Goal: Transaction & Acquisition: Book appointment/travel/reservation

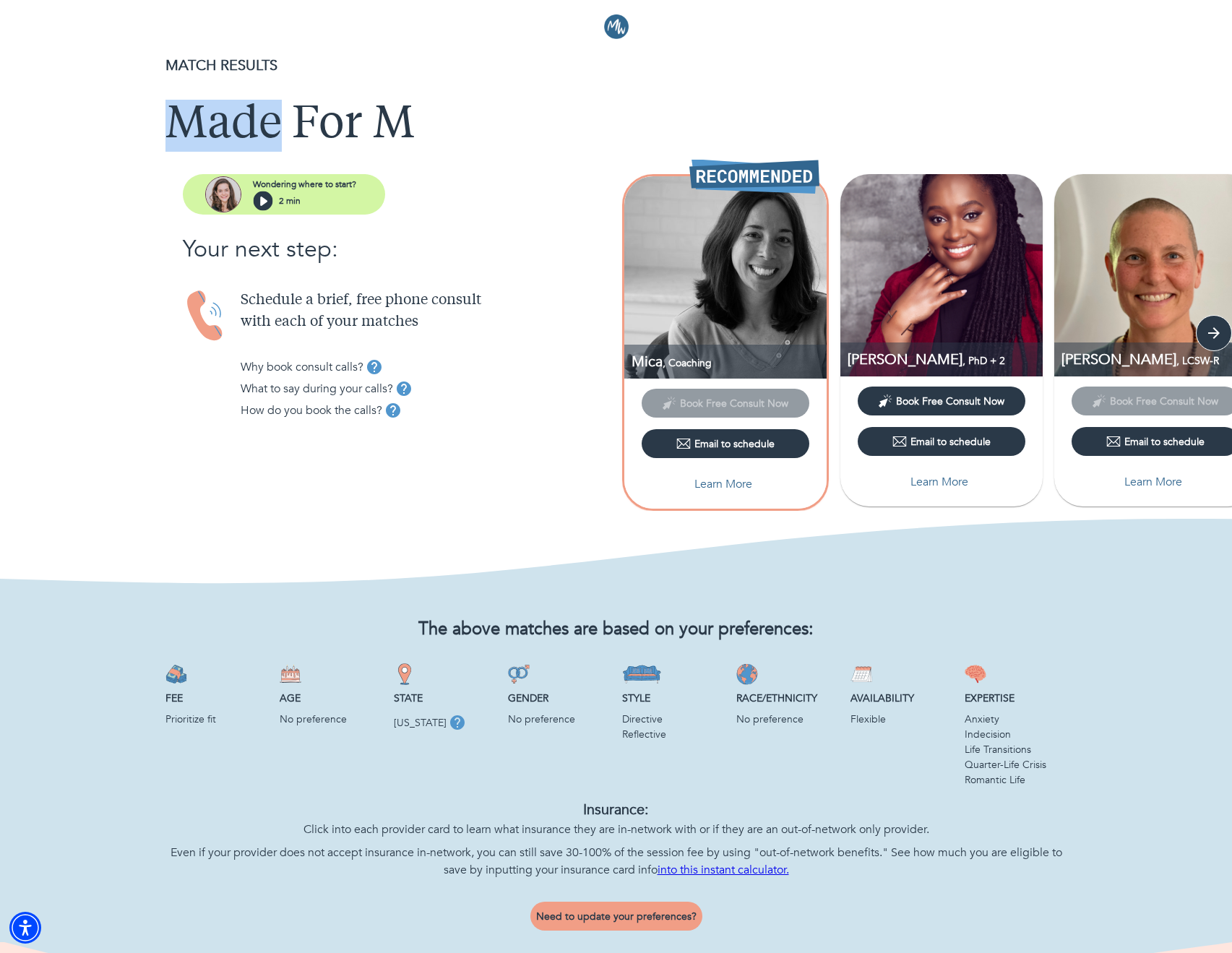
drag, startPoint x: 171, startPoint y: 108, endPoint x: 292, endPoint y: 117, distance: 121.3
click at [291, 117] on h1 "Made For M" at bounding box center [617, 125] width 902 height 52
click at [292, 117] on h1 "Made For M" at bounding box center [617, 125] width 902 height 52
click at [281, 298] on p "Schedule a brief, free phone consult with each of your matches" at bounding box center [428, 311] width 376 height 43
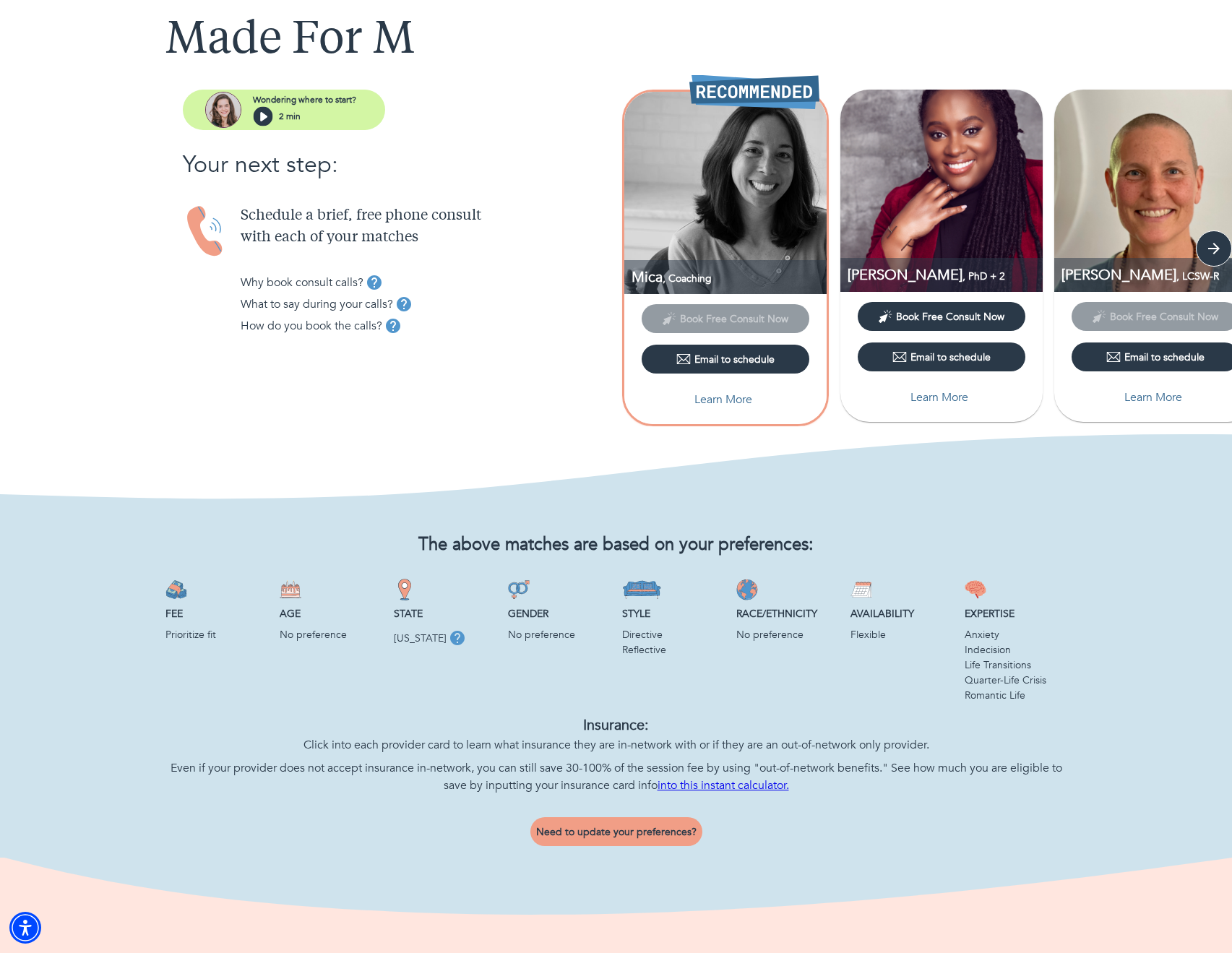
scroll to position [137, 0]
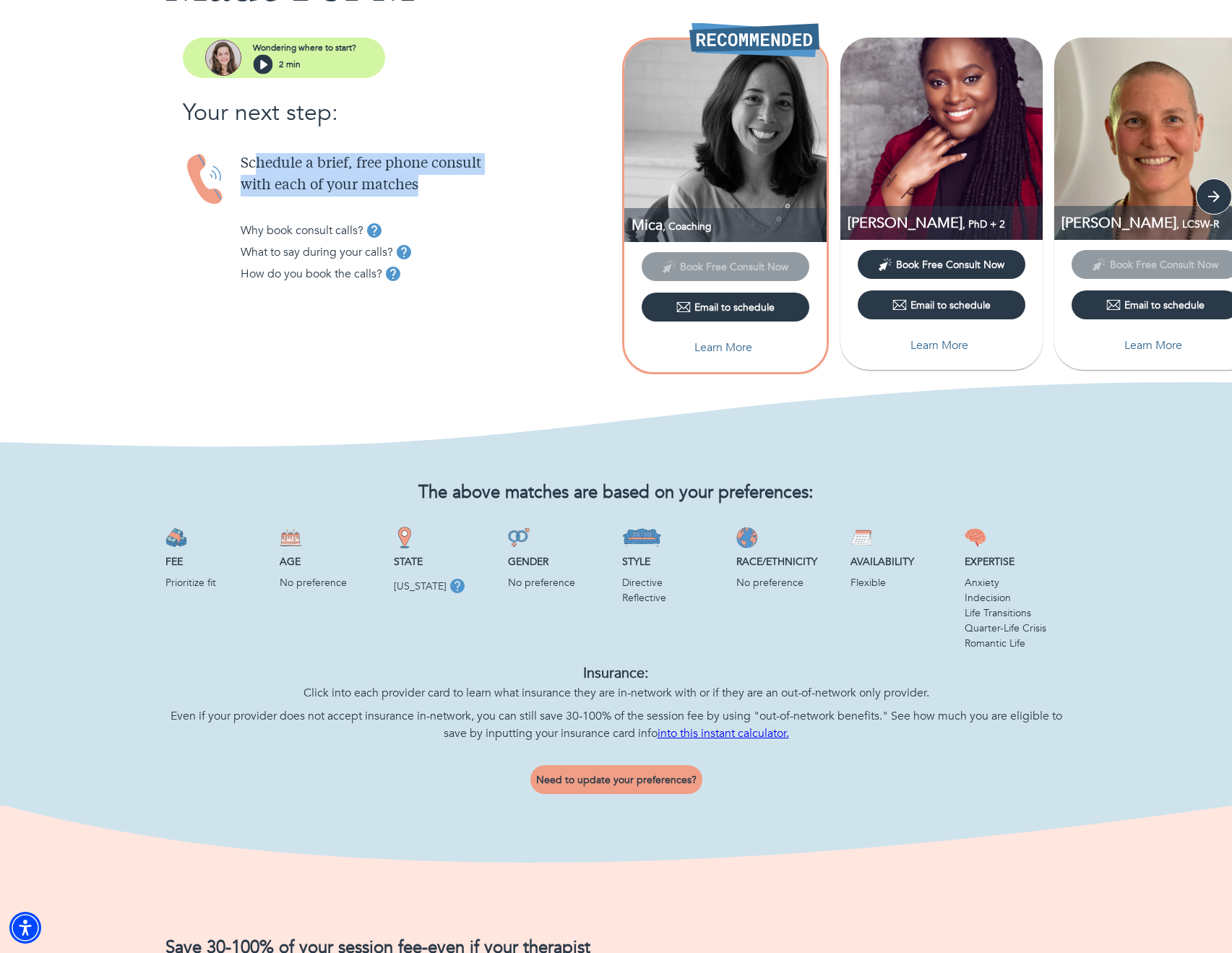
drag, startPoint x: 296, startPoint y: 164, endPoint x: 432, endPoint y: 176, distance: 136.5
click at [432, 176] on p "Schedule a brief, free phone consult with each of your matches" at bounding box center [428, 175] width 376 height 43
click at [422, 169] on p "Schedule a brief, free phone consult with each of your matches" at bounding box center [428, 175] width 376 height 43
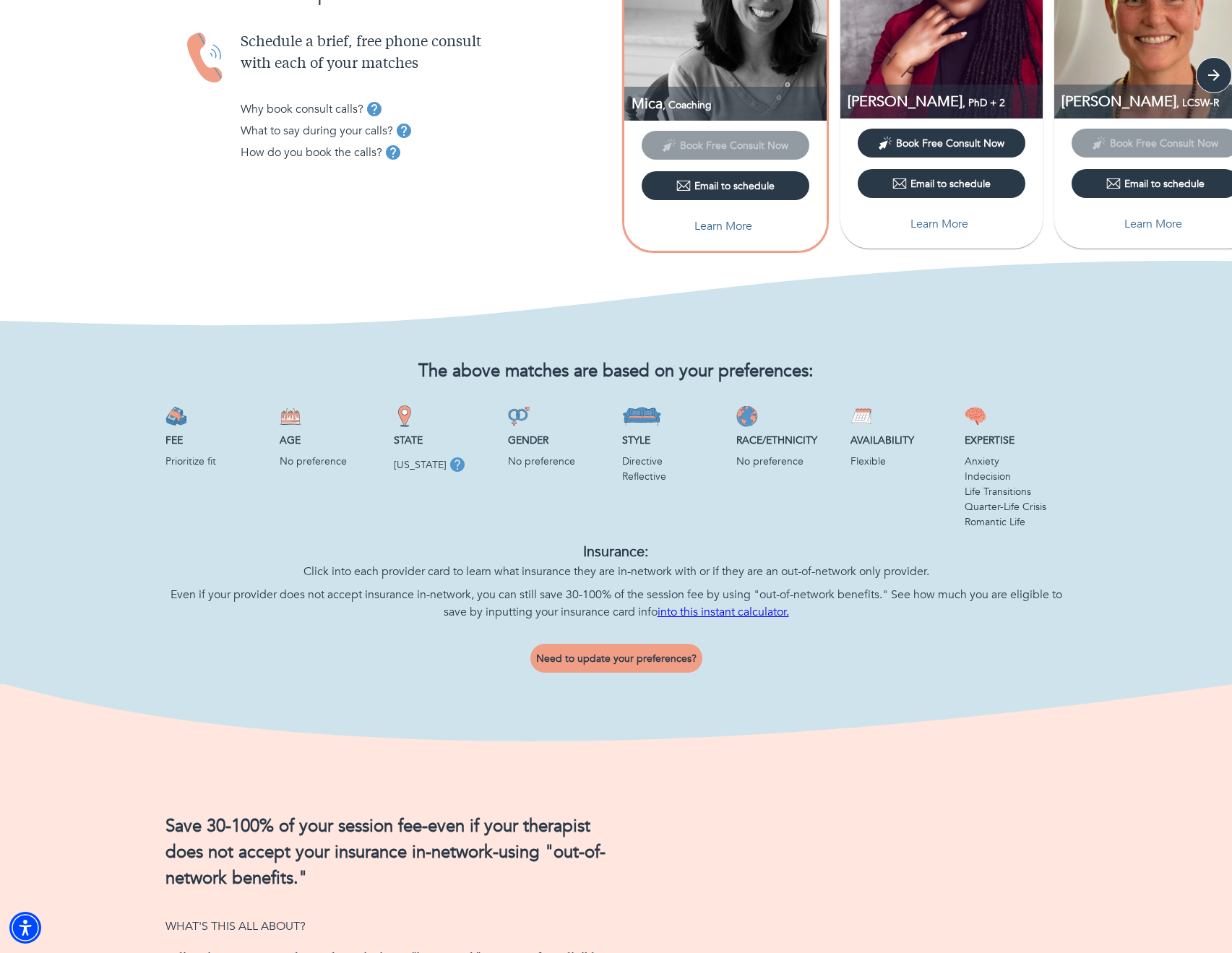
scroll to position [280, 0]
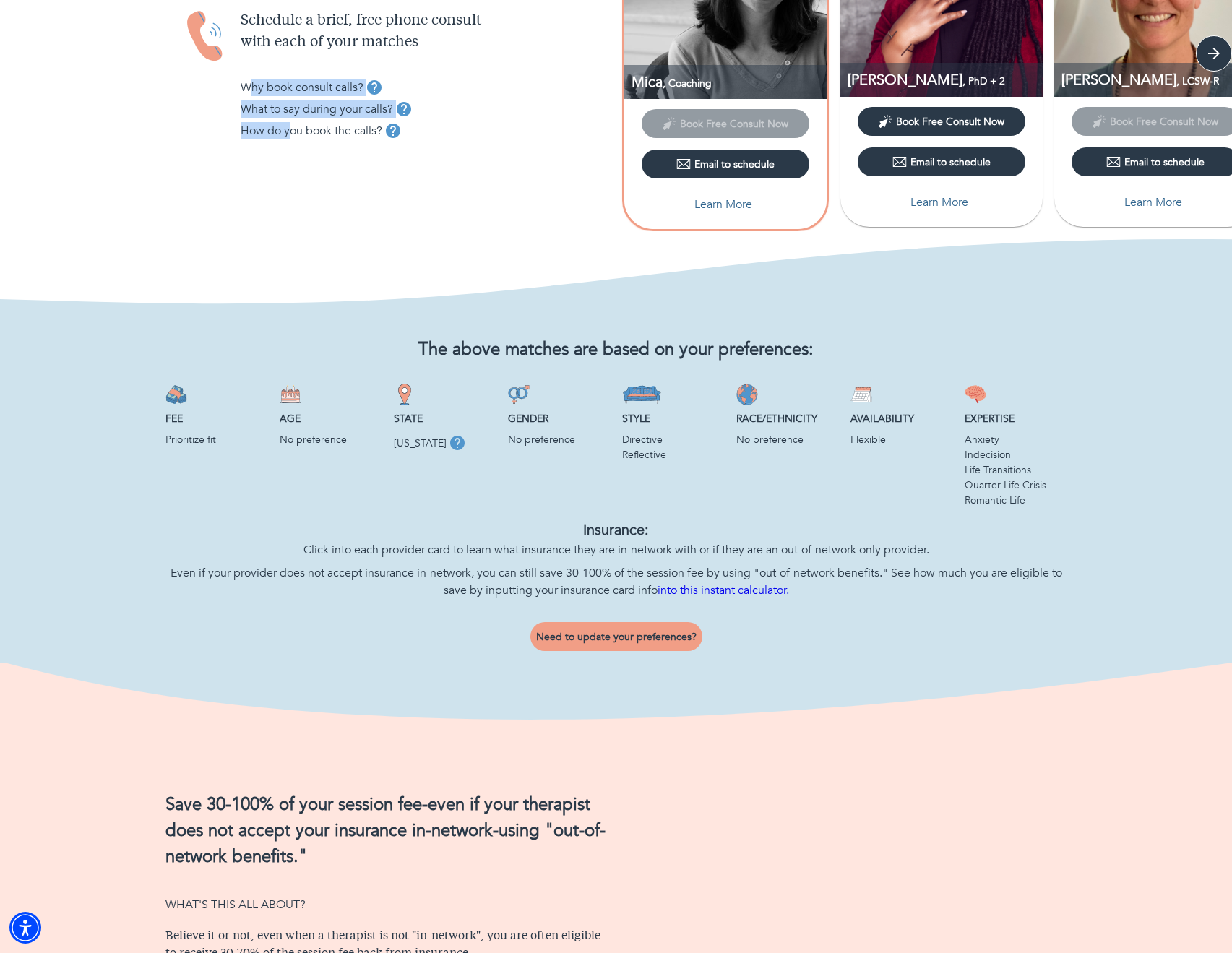
drag, startPoint x: 270, startPoint y: 91, endPoint x: 295, endPoint y: 138, distance: 53.2
click at [295, 137] on div "Schedule a brief, free phone consult with each of your matches Why book consult…" at bounding box center [428, 87] width 376 height 155
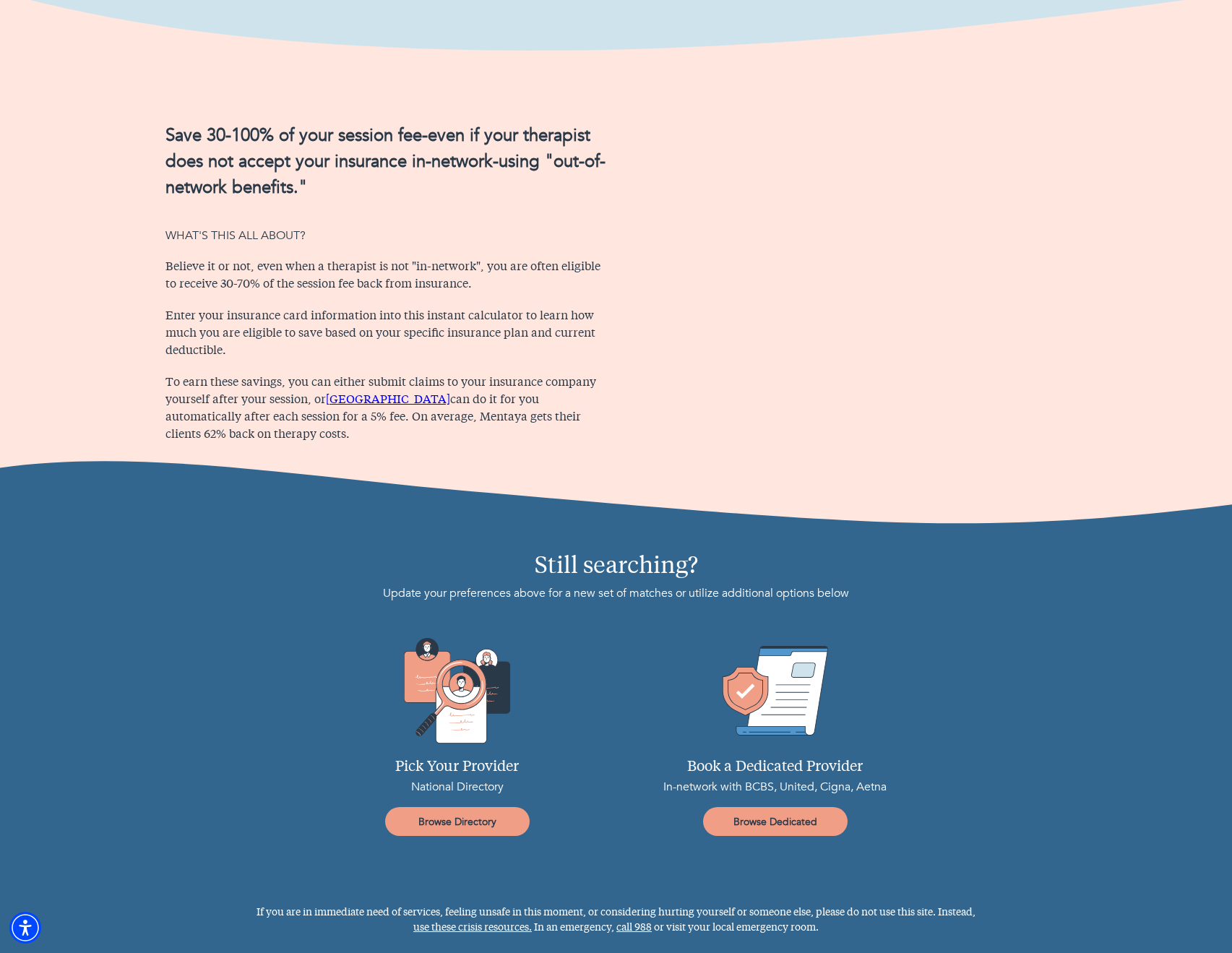
scroll to position [945, 0]
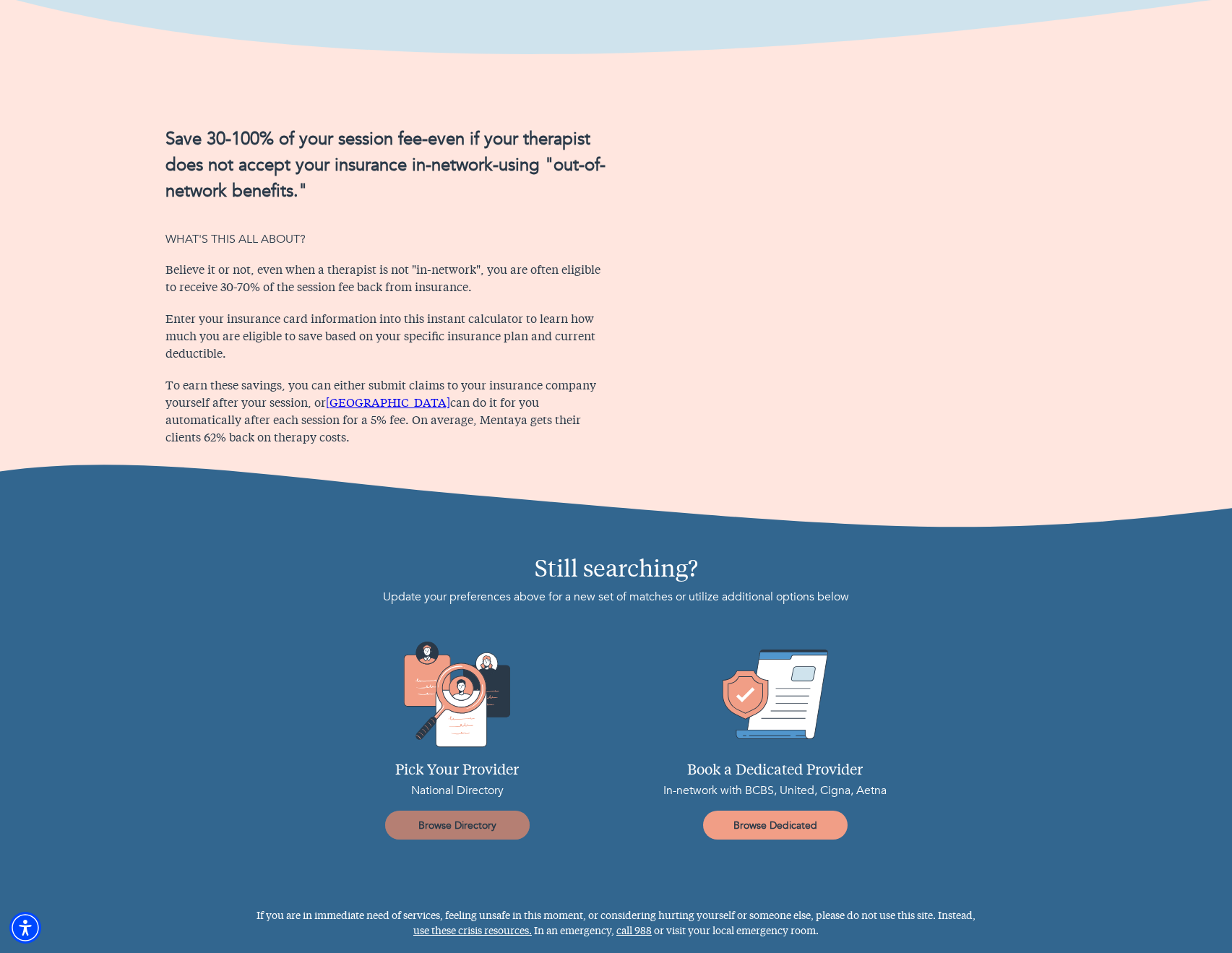
click at [488, 823] on span "Browse Directory" at bounding box center [457, 826] width 133 height 14
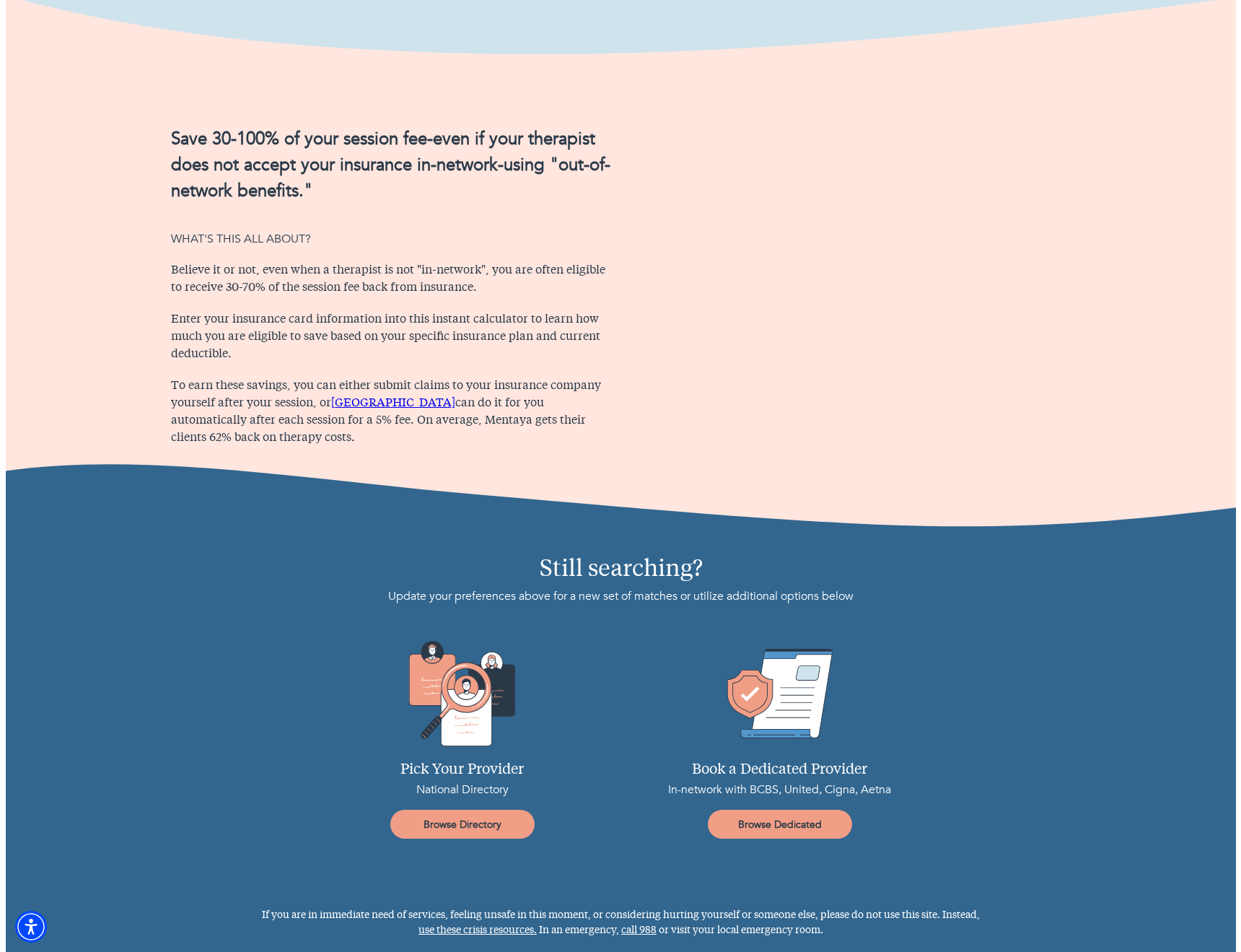
scroll to position [0, 0]
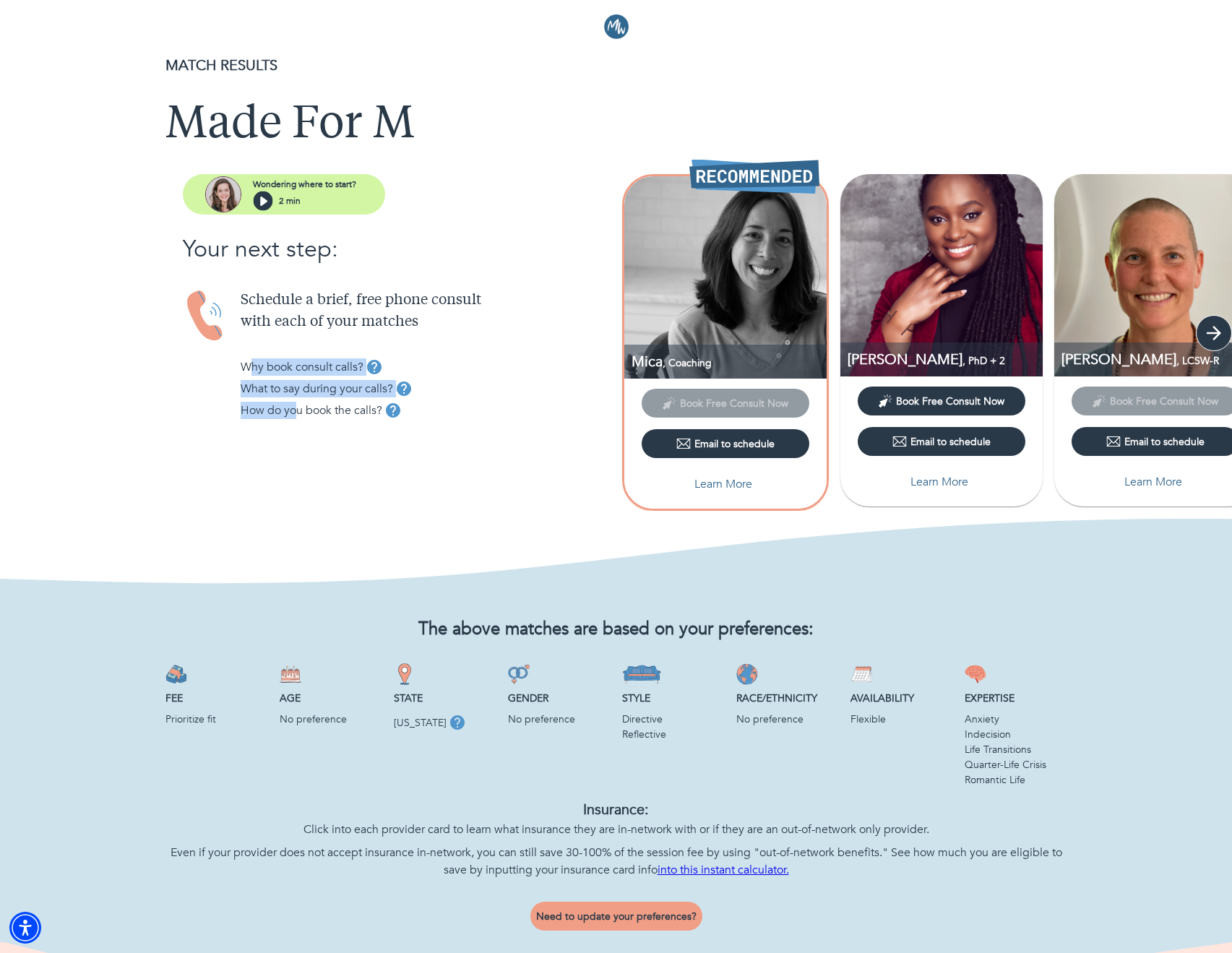
click at [1217, 340] on icon "button" at bounding box center [1213, 333] width 22 height 22
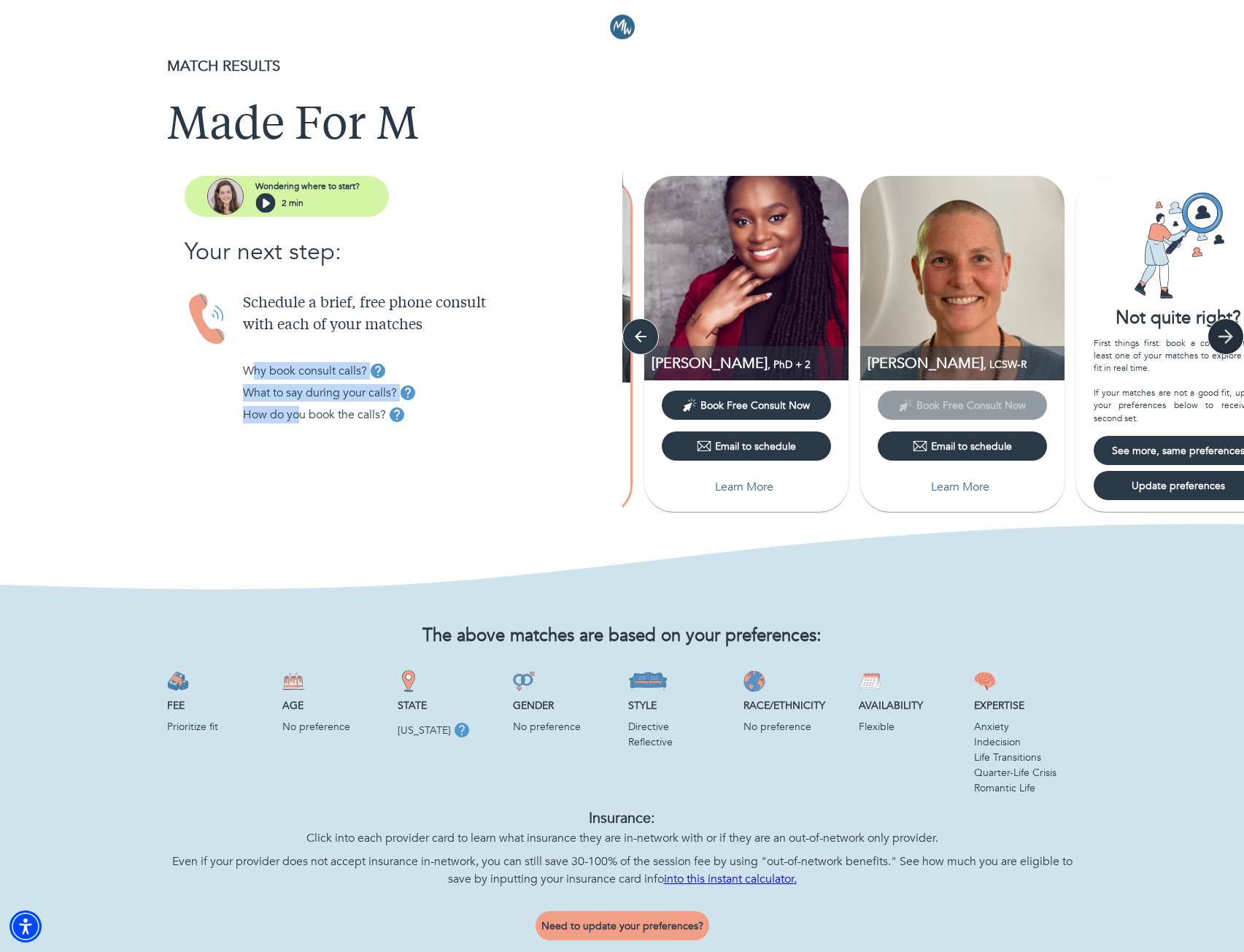
click at [1231, 341] on icon "button" at bounding box center [1225, 336] width 22 height 22
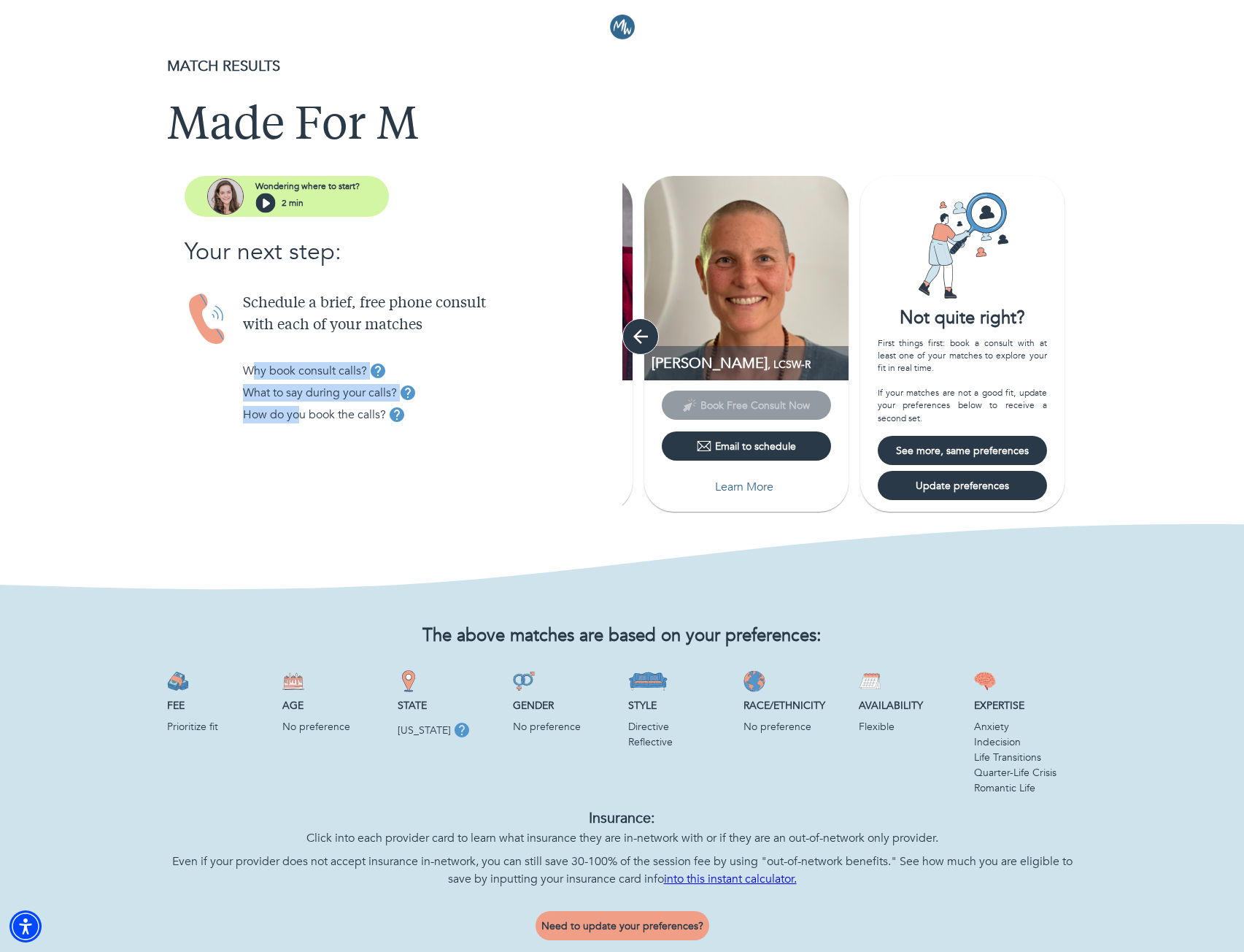
click at [647, 334] on icon "button" at bounding box center [640, 336] width 22 height 22
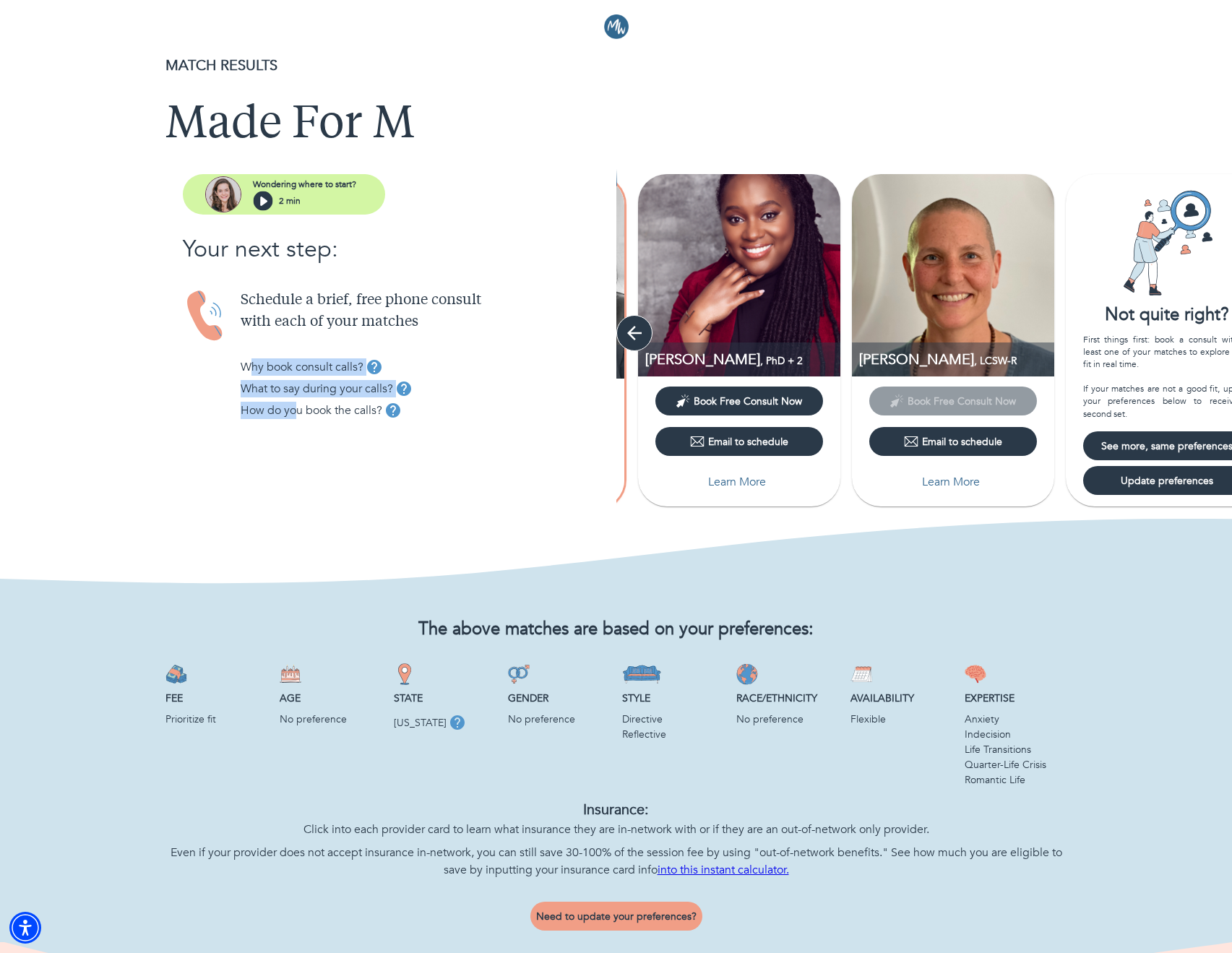
click at [638, 332] on icon "button" at bounding box center [634, 333] width 22 height 22
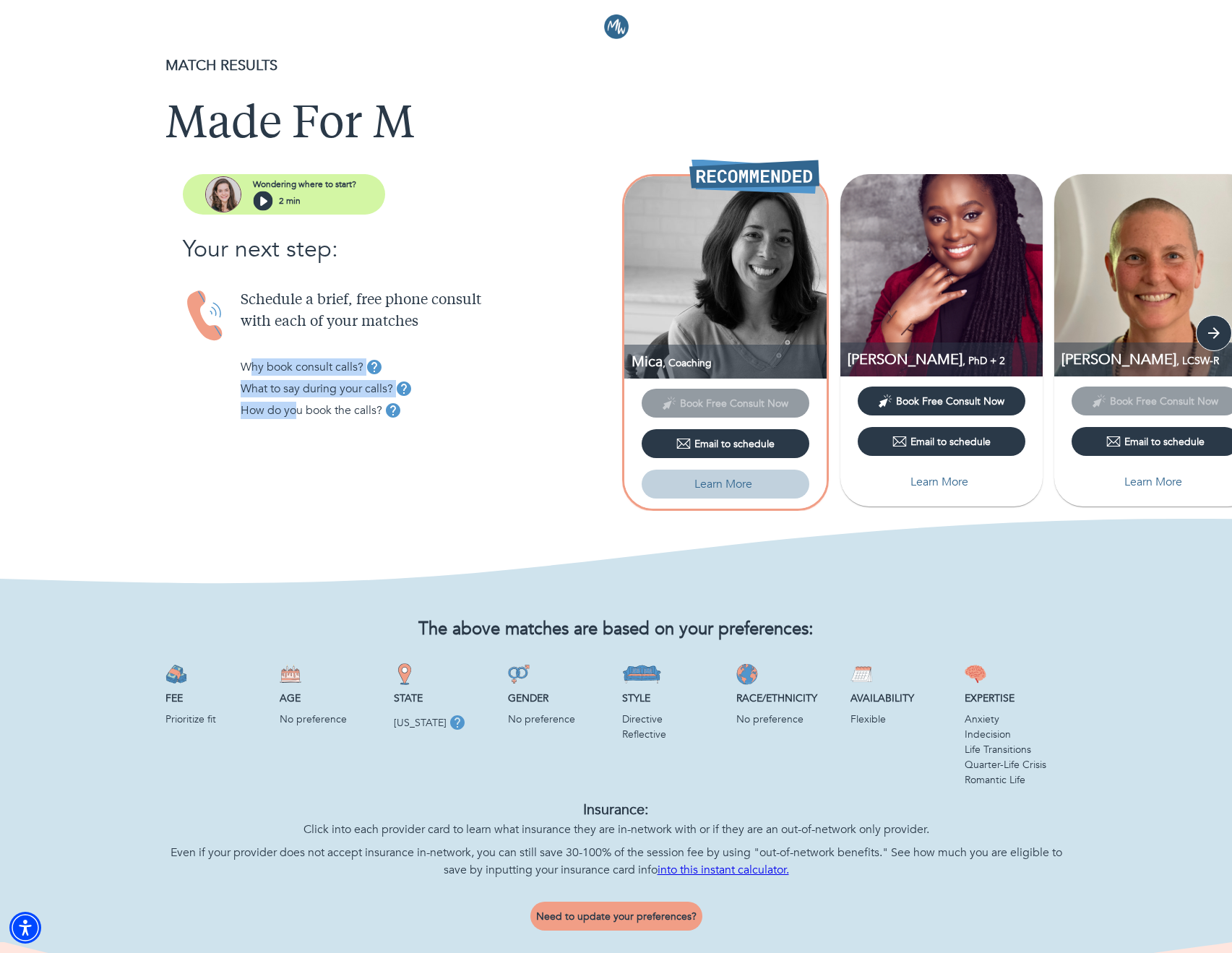
click at [725, 482] on p "Learn More" at bounding box center [723, 484] width 58 height 17
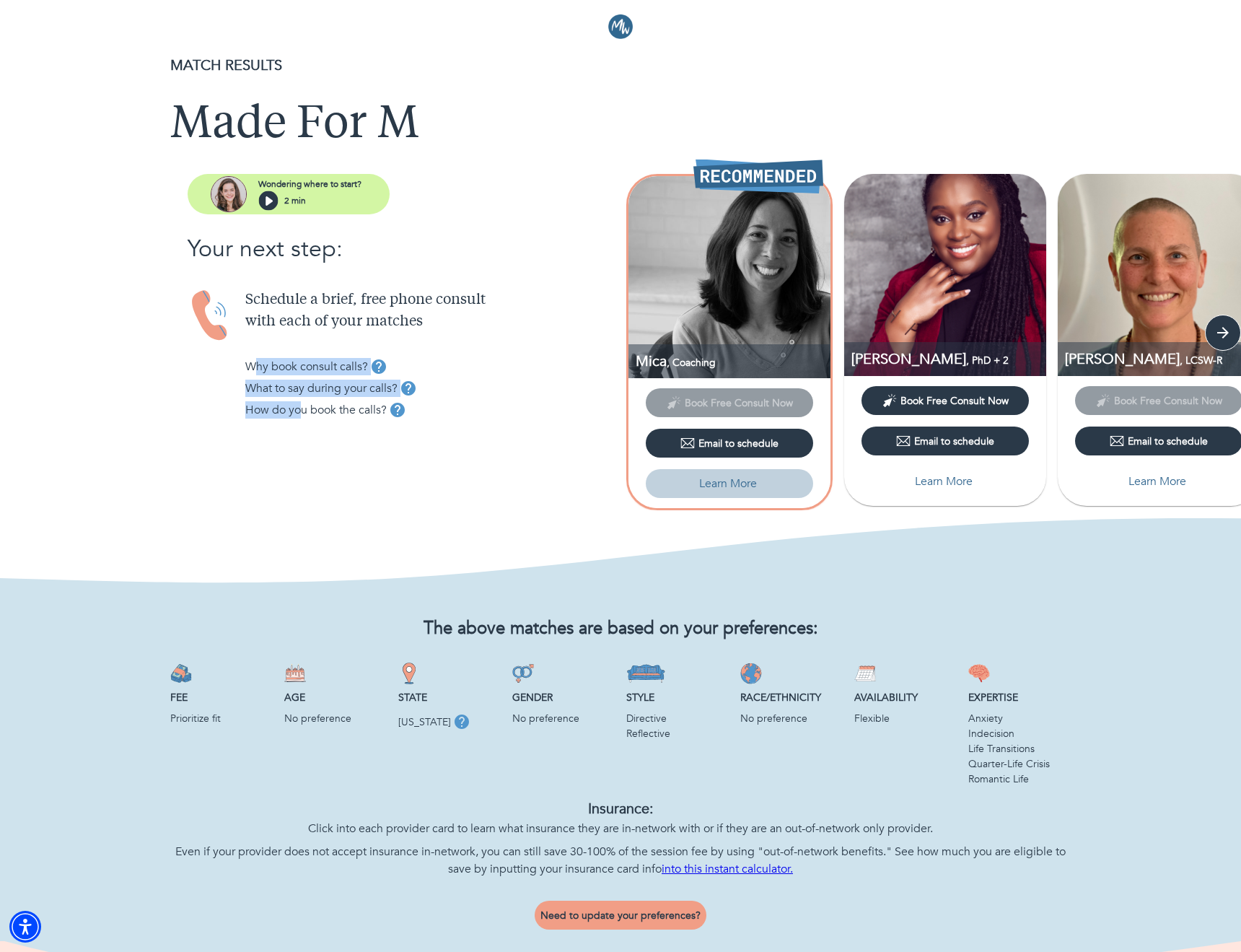
select select "2"
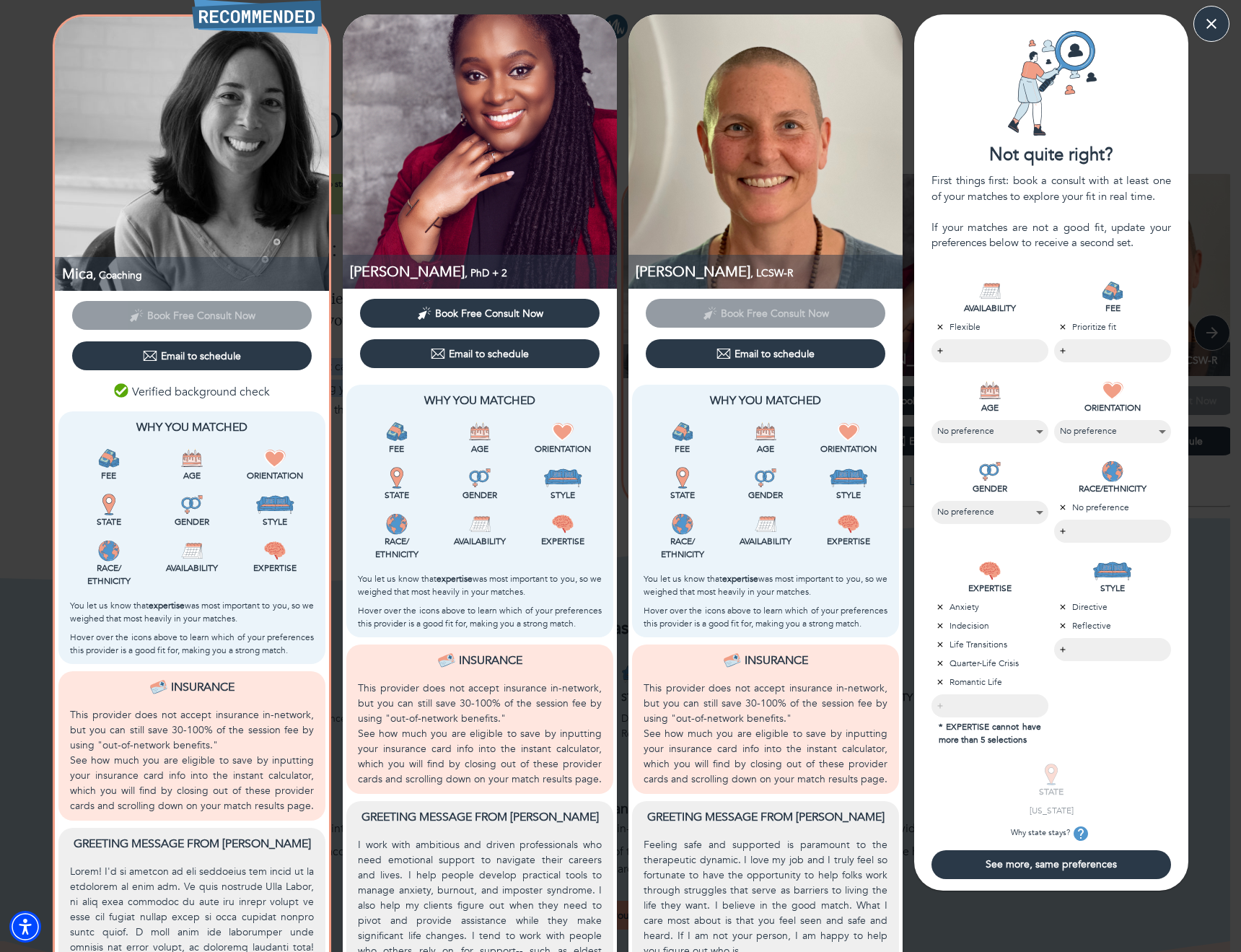
click at [202, 123] on img at bounding box center [192, 154] width 274 height 274
click at [1078, 873] on button "See more, same preferences" at bounding box center [1052, 864] width 240 height 28
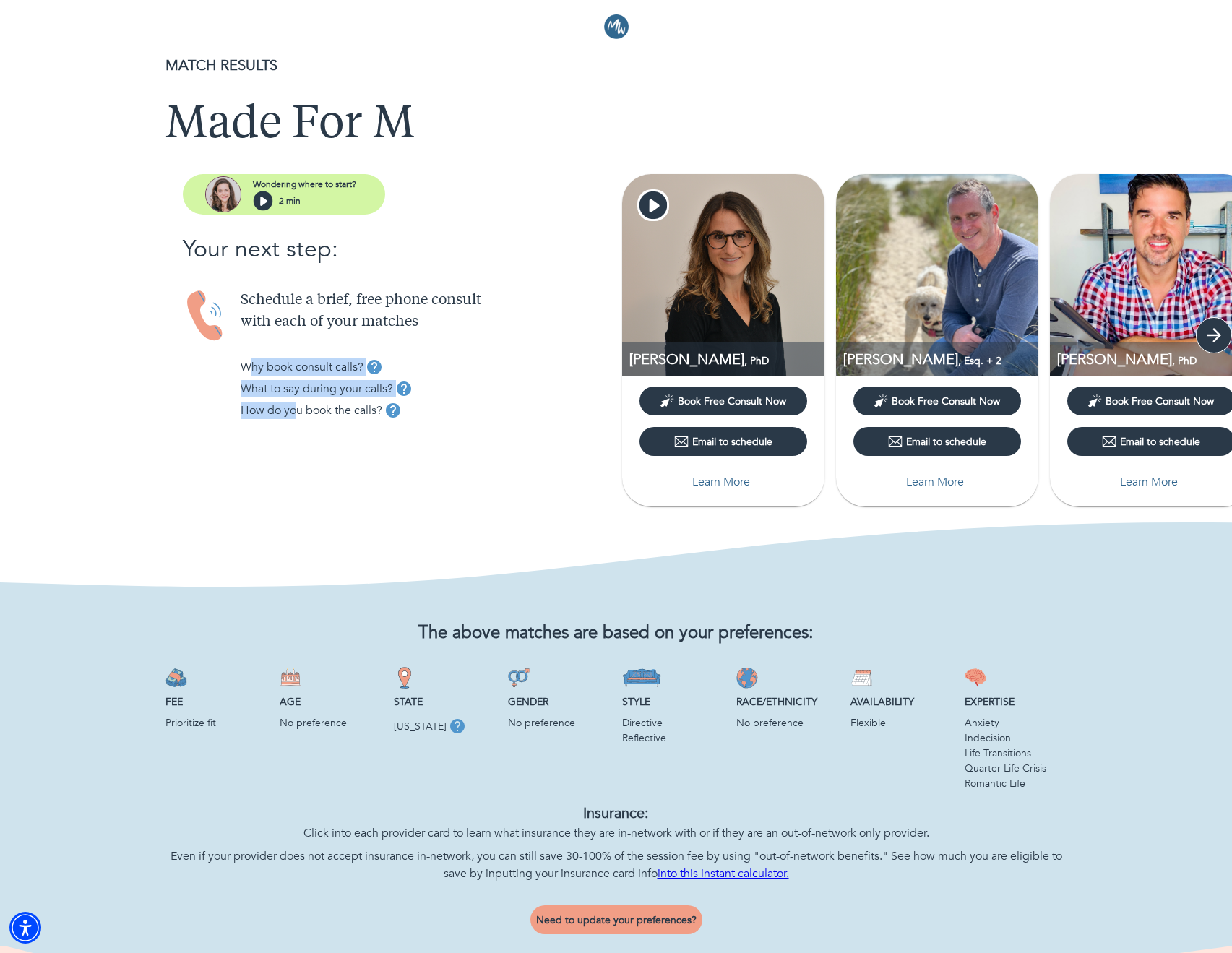
click at [1222, 330] on icon "button" at bounding box center [1213, 335] width 22 height 22
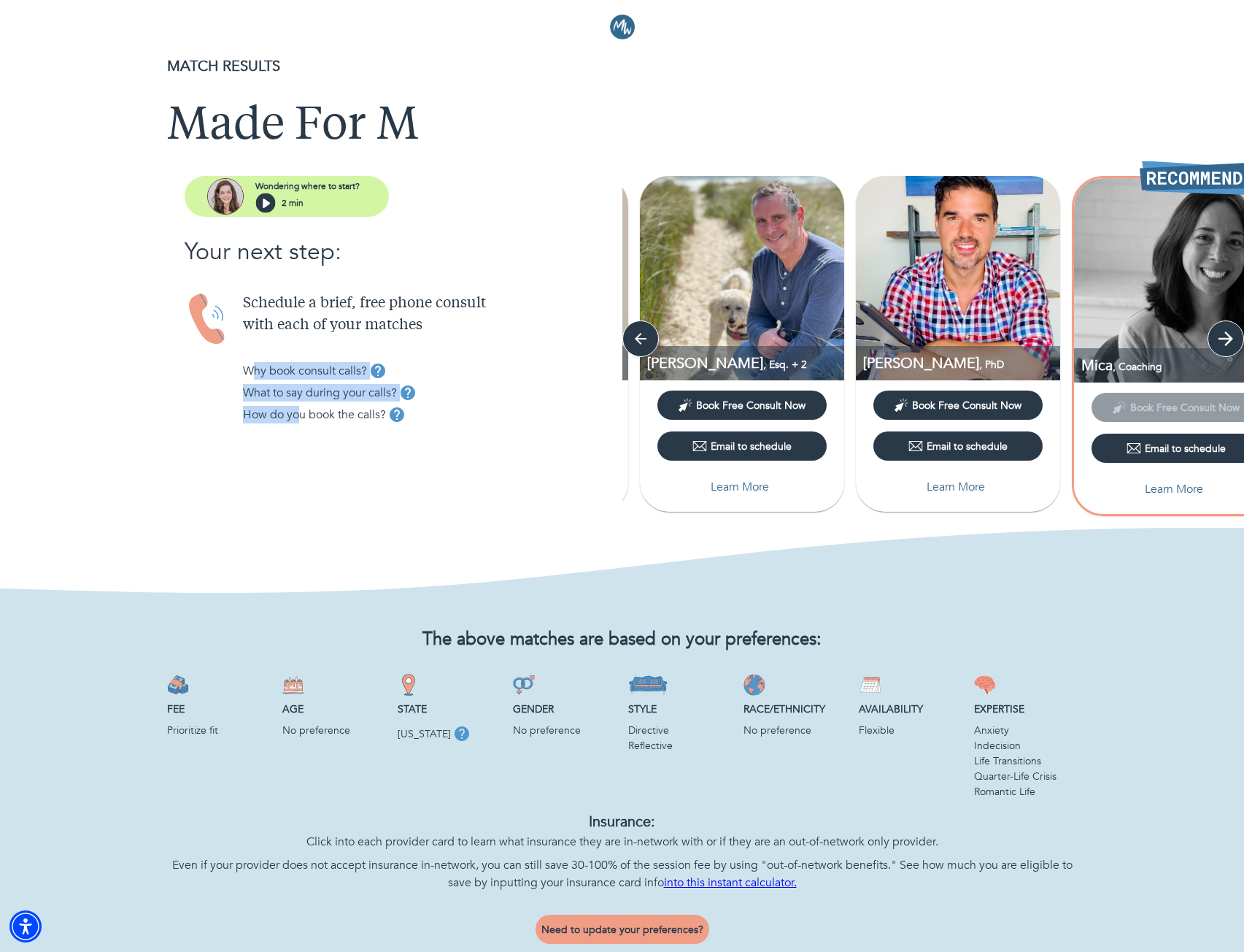
click at [1228, 341] on icon "button" at bounding box center [1226, 339] width 15 height 15
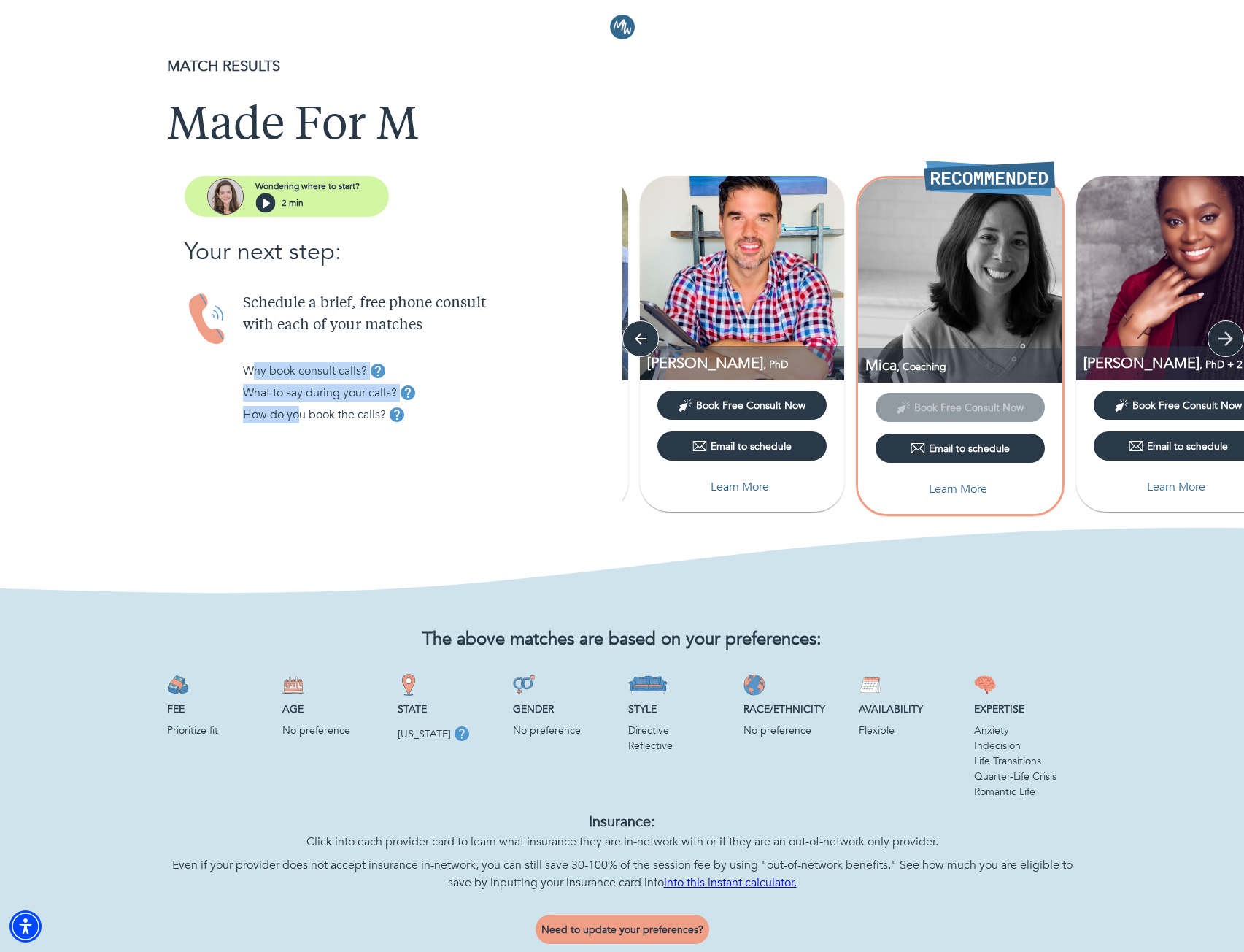
click at [1228, 341] on icon "button" at bounding box center [1226, 339] width 15 height 15
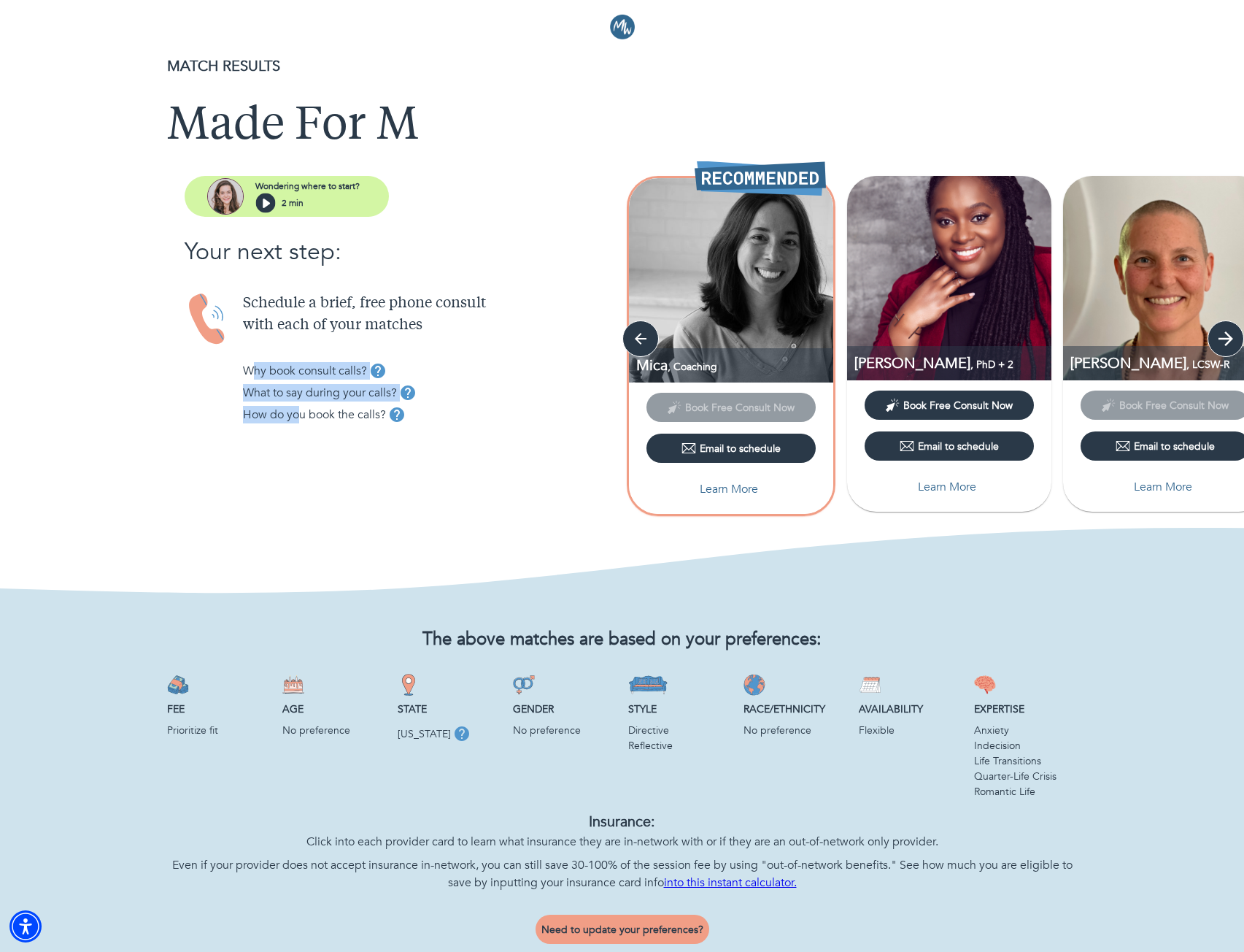
click at [1228, 340] on icon "button" at bounding box center [1226, 339] width 15 height 15
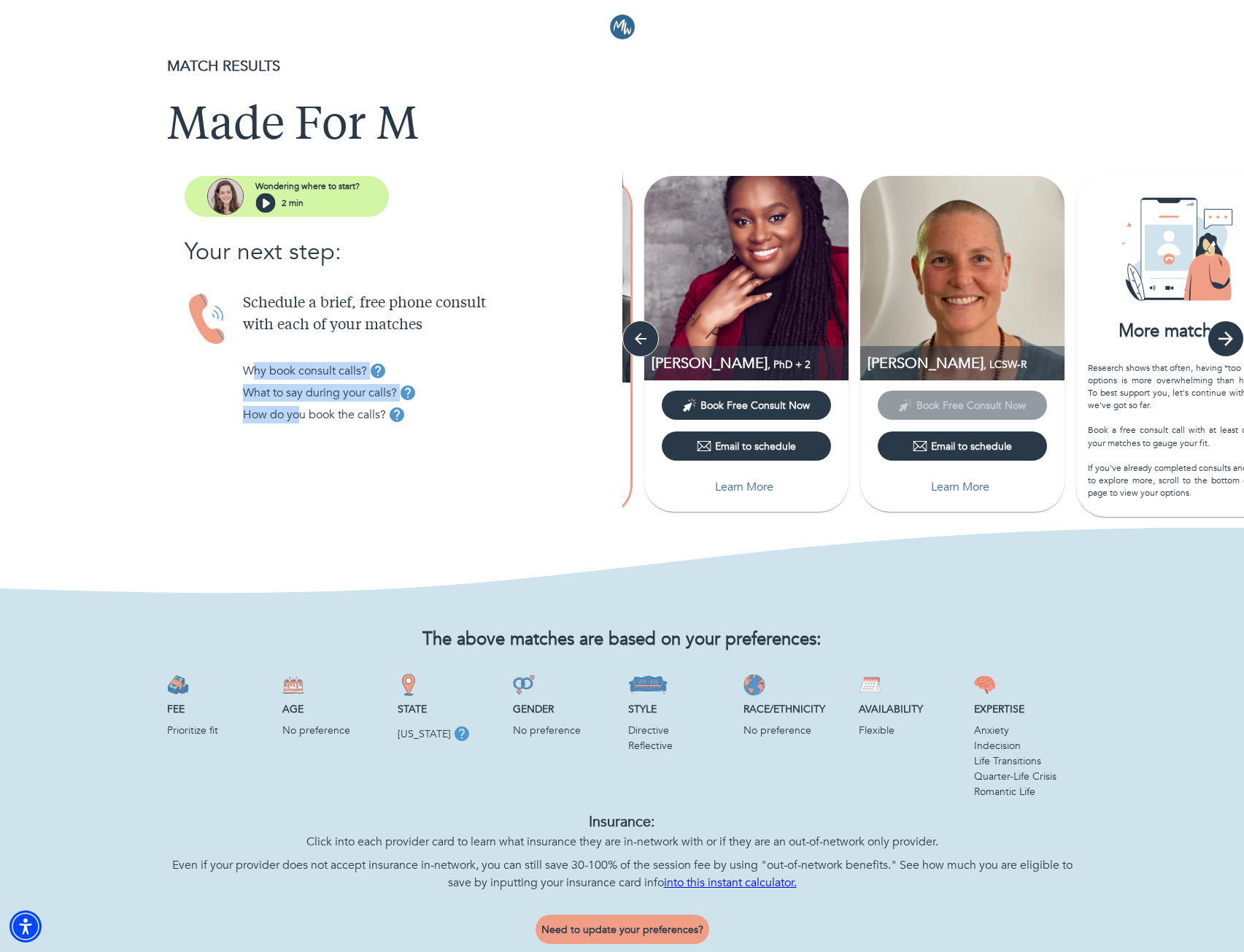
click at [1229, 340] on icon "button" at bounding box center [1226, 339] width 15 height 15
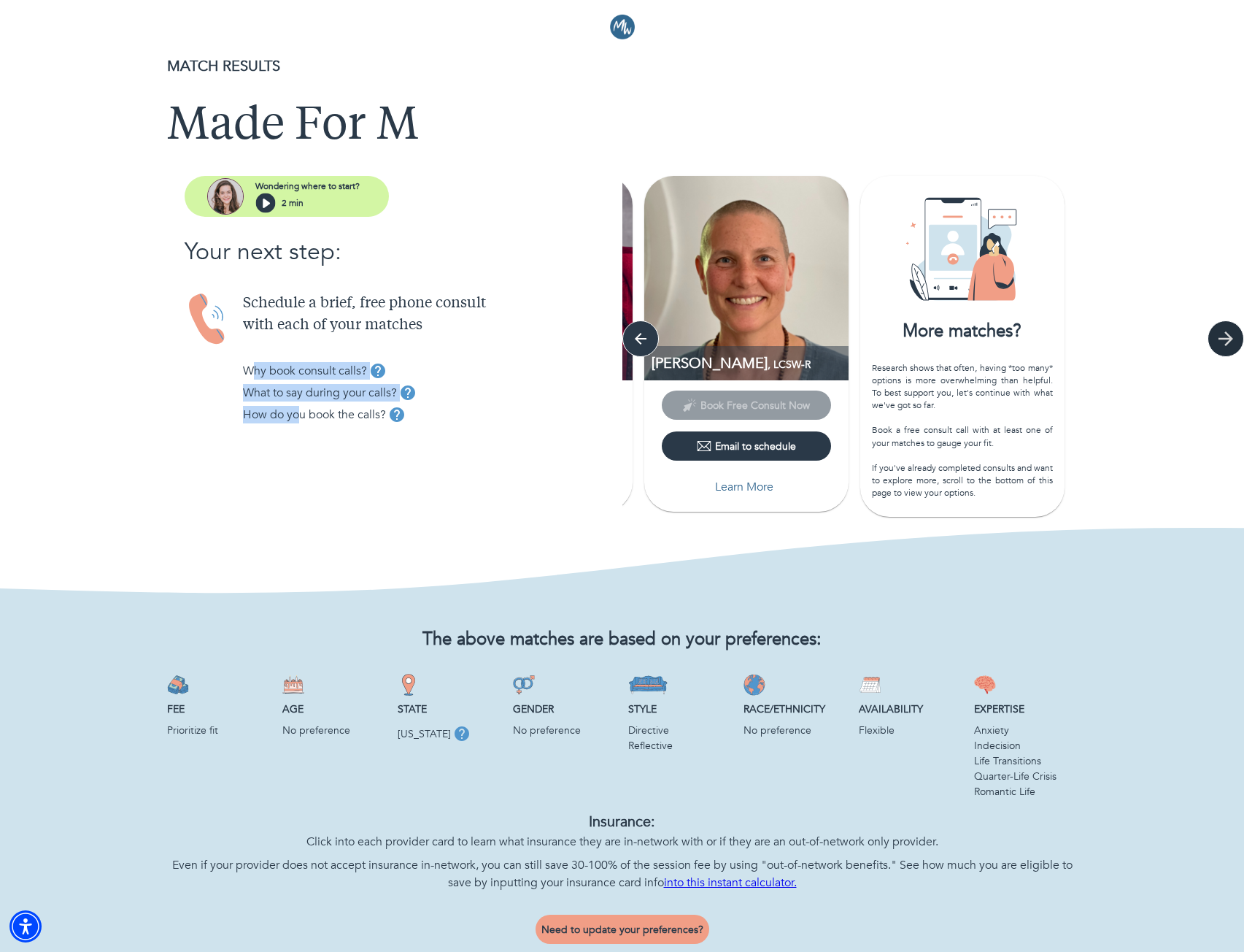
click at [1229, 340] on icon "button" at bounding box center [1226, 339] width 15 height 15
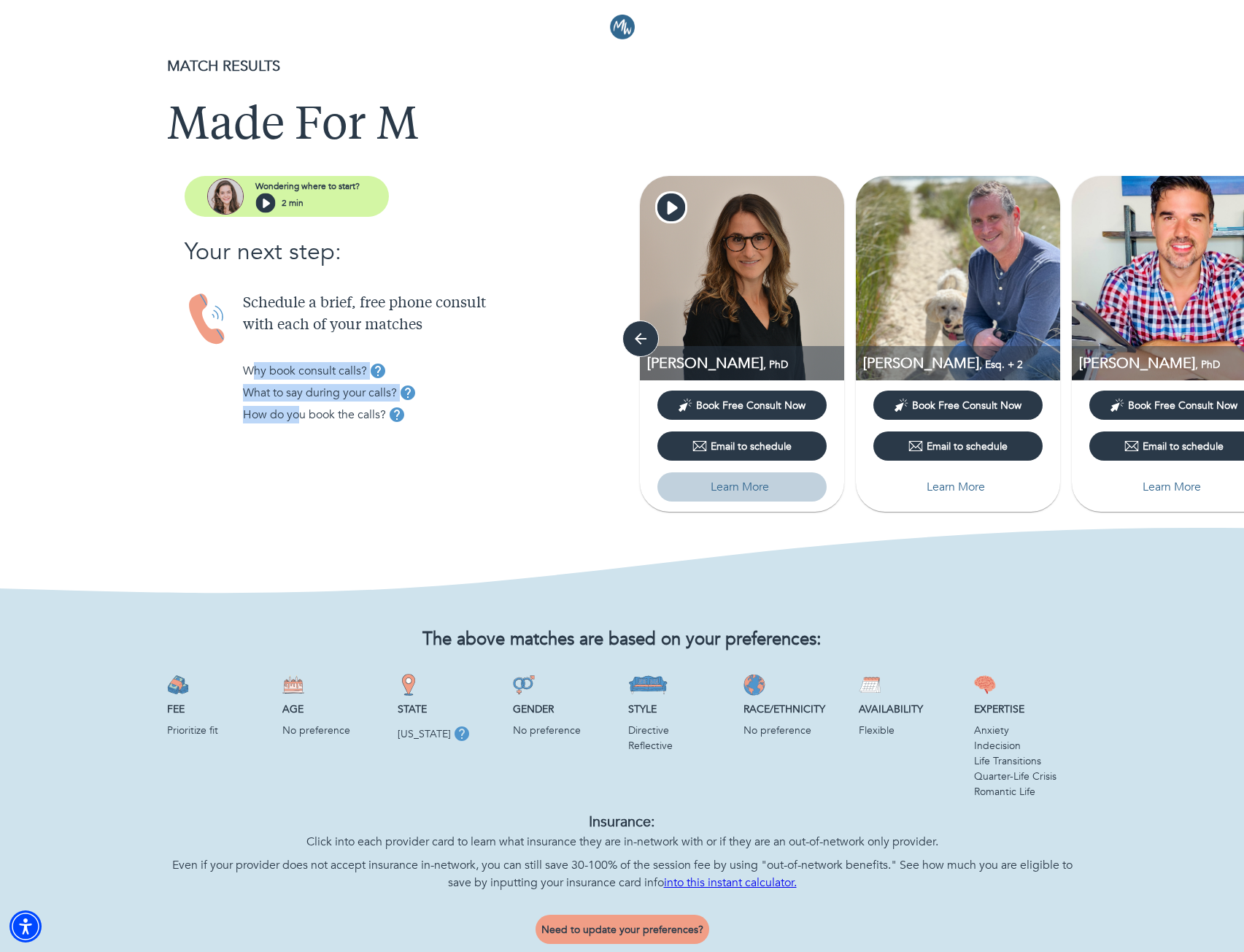
click at [748, 484] on p "Learn More" at bounding box center [740, 487] width 58 height 17
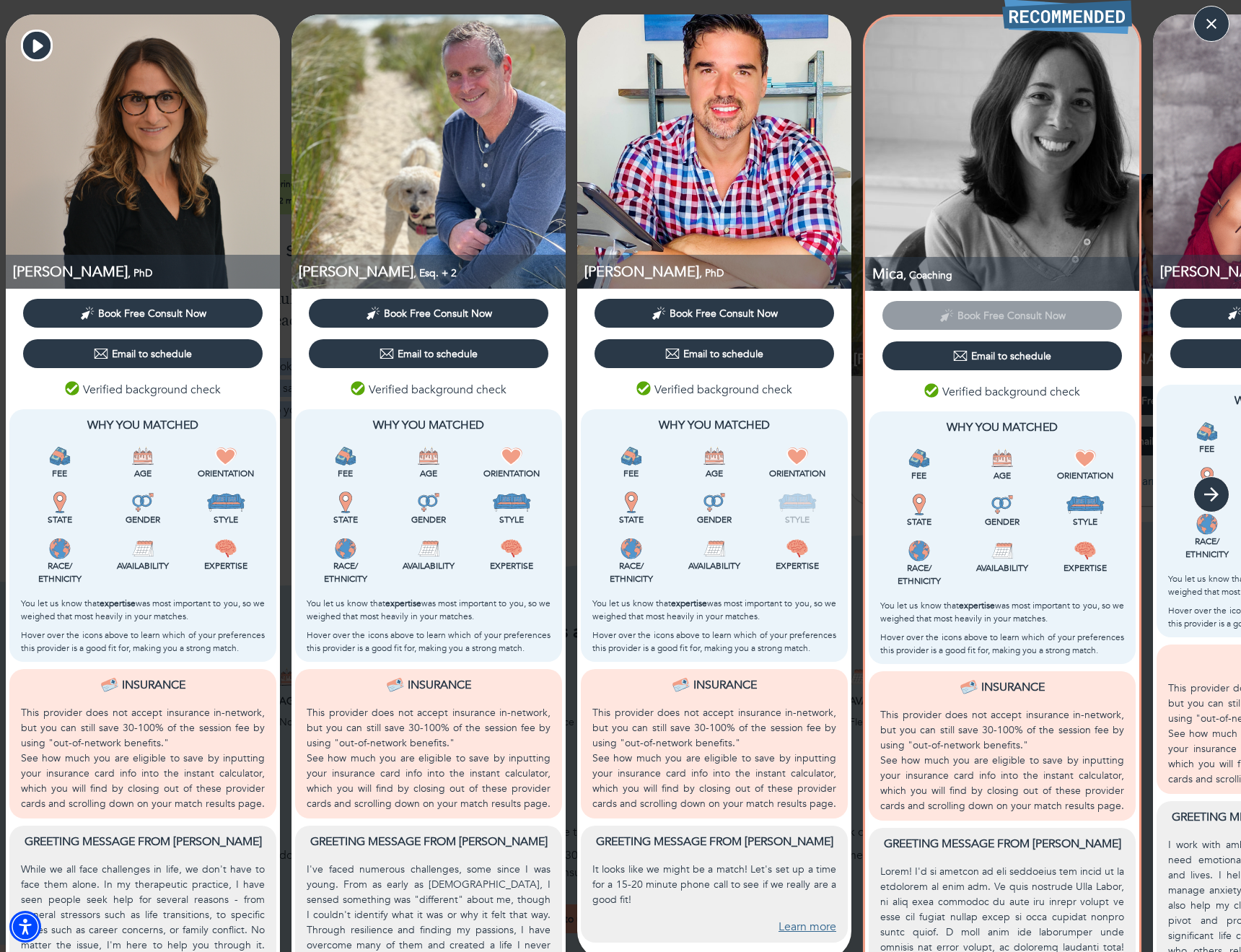
click at [1210, 497] on icon "button" at bounding box center [1212, 494] width 22 height 22
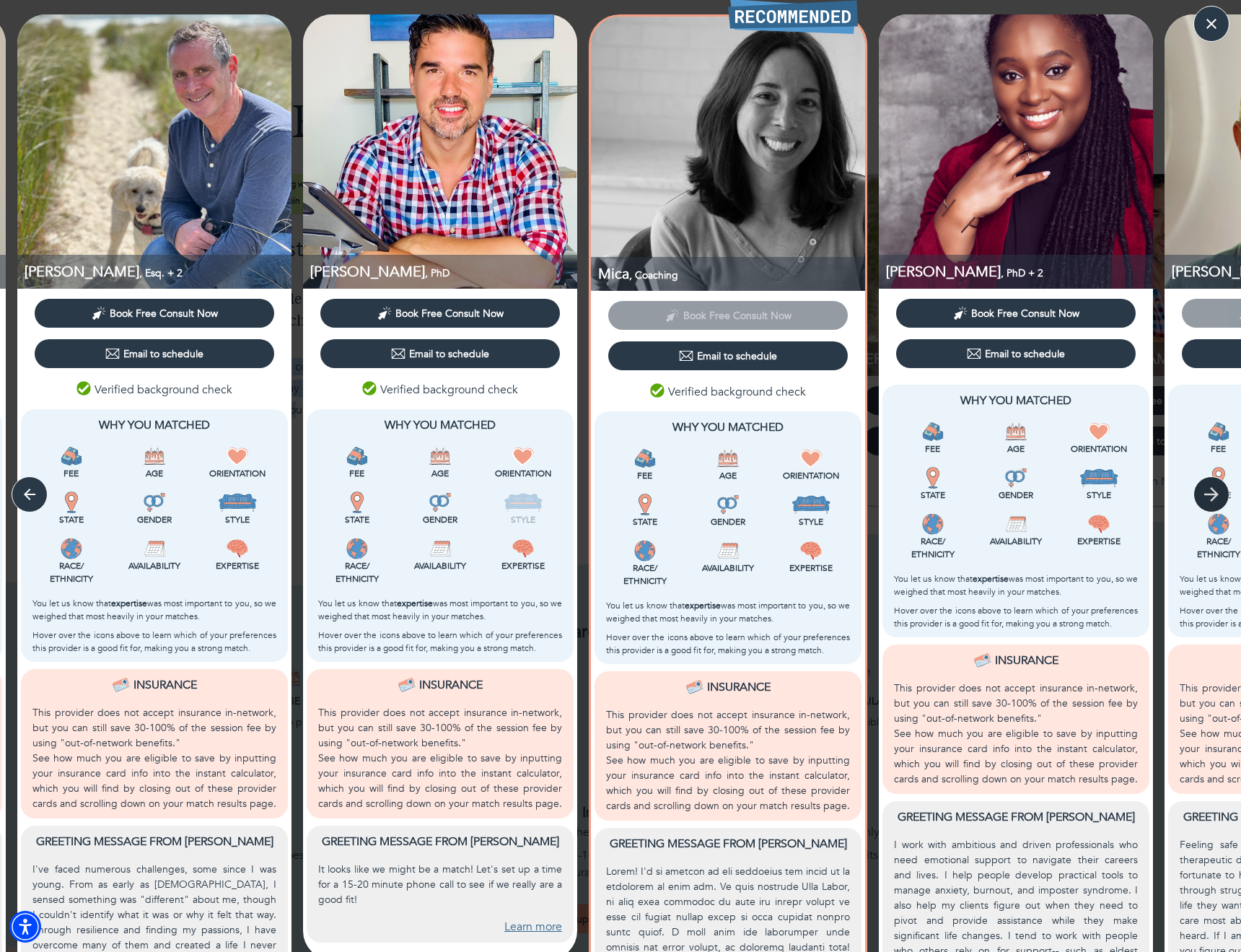
click at [1216, 492] on icon "button" at bounding box center [1212, 495] width 15 height 15
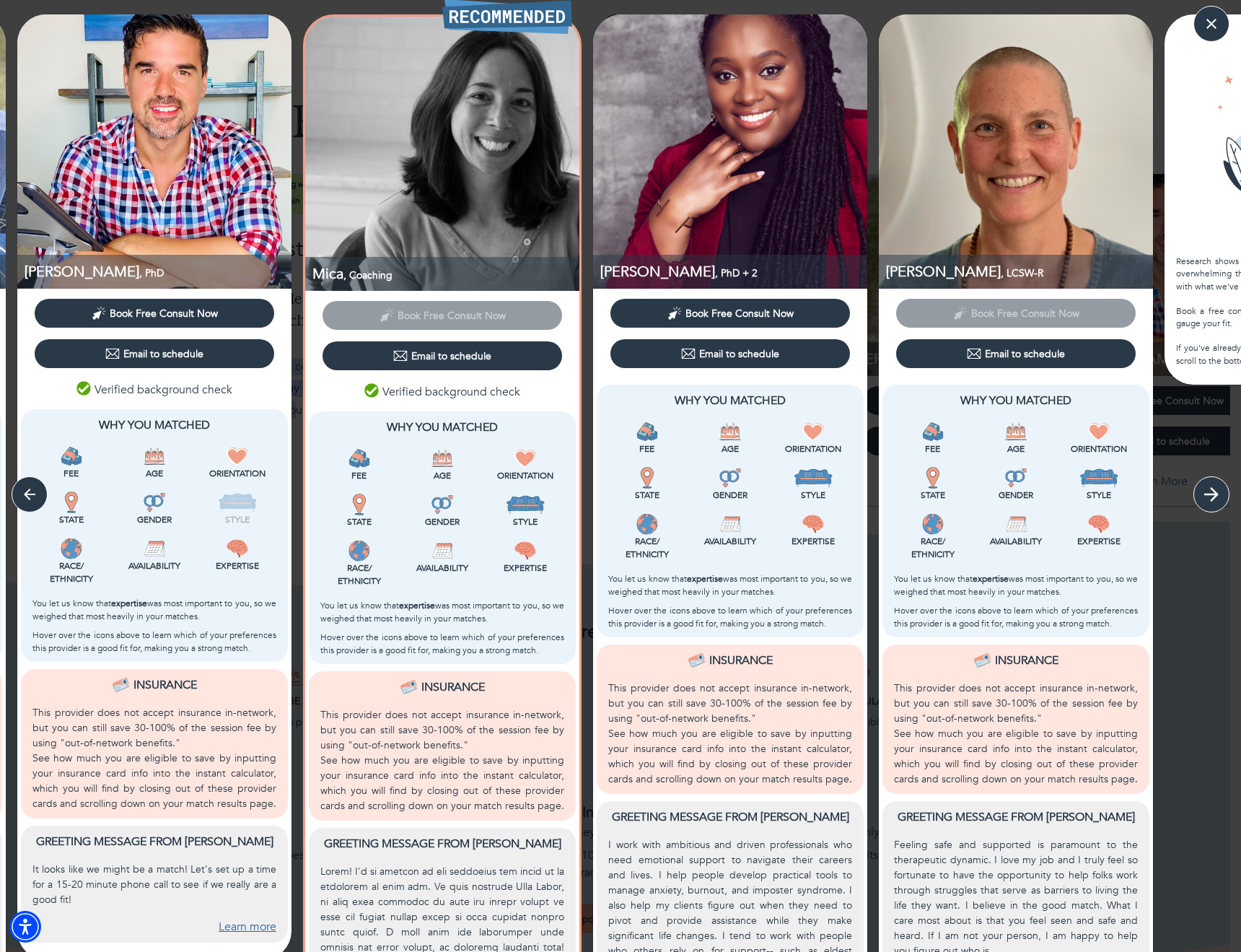
click at [1213, 494] on icon "button" at bounding box center [1212, 495] width 15 height 15
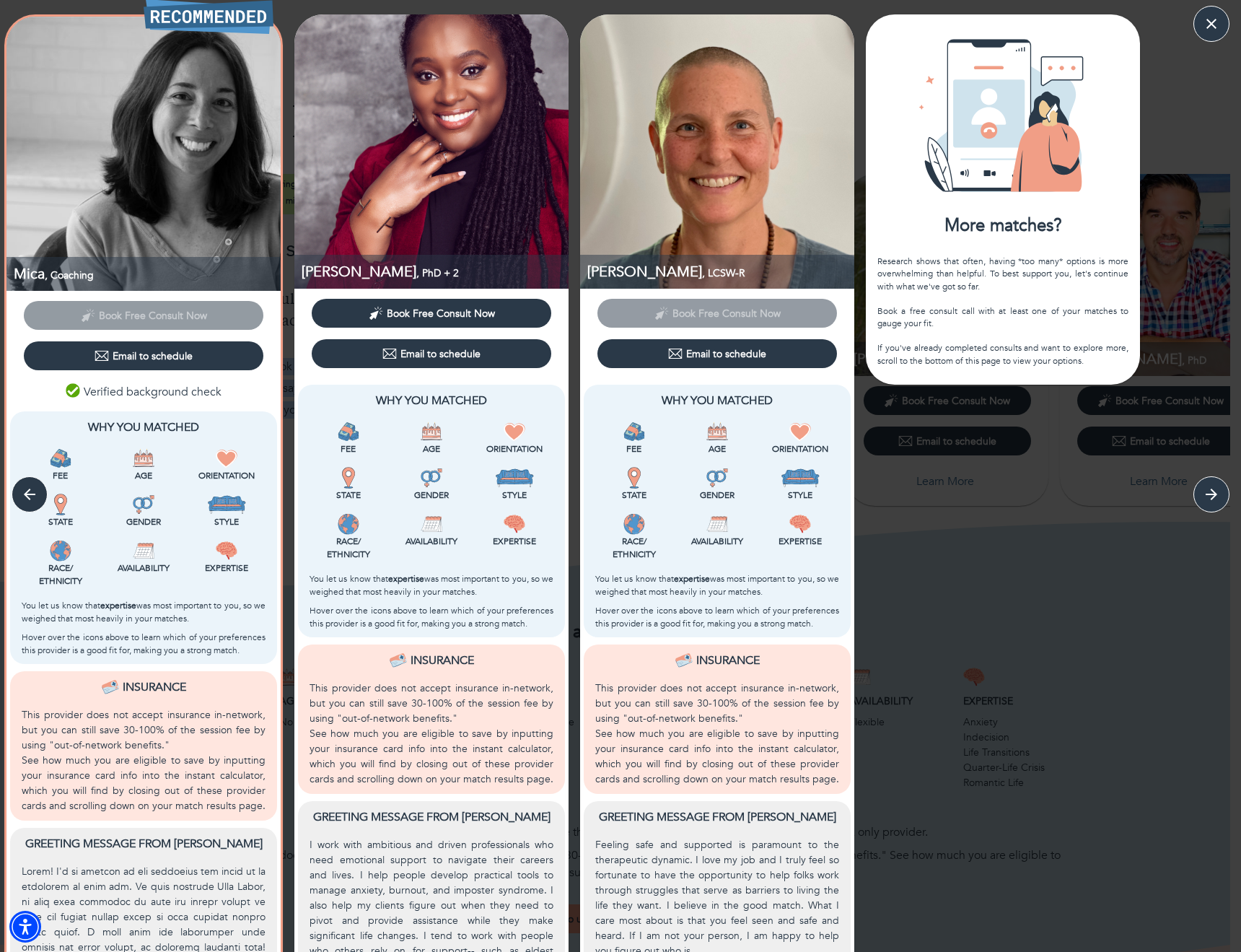
click at [1213, 495] on div "[PERSON_NAME] , PhD Book Free Consult Now Email to schedule Verified background…" at bounding box center [620, 679] width 1241 height 1329
click at [957, 224] on div "More matches?" at bounding box center [1004, 226] width 274 height 24
drag, startPoint x: 887, startPoint y: 258, endPoint x: 1003, endPoint y: 287, distance: 119.6
click at [1003, 287] on div "Research shows that often, having *too many* options is more overwhelming than …" at bounding box center [1003, 311] width 251 height 111
click at [943, 278] on div "Research shows that often, having *too many* options is more overwhelming than …" at bounding box center [1003, 311] width 251 height 111
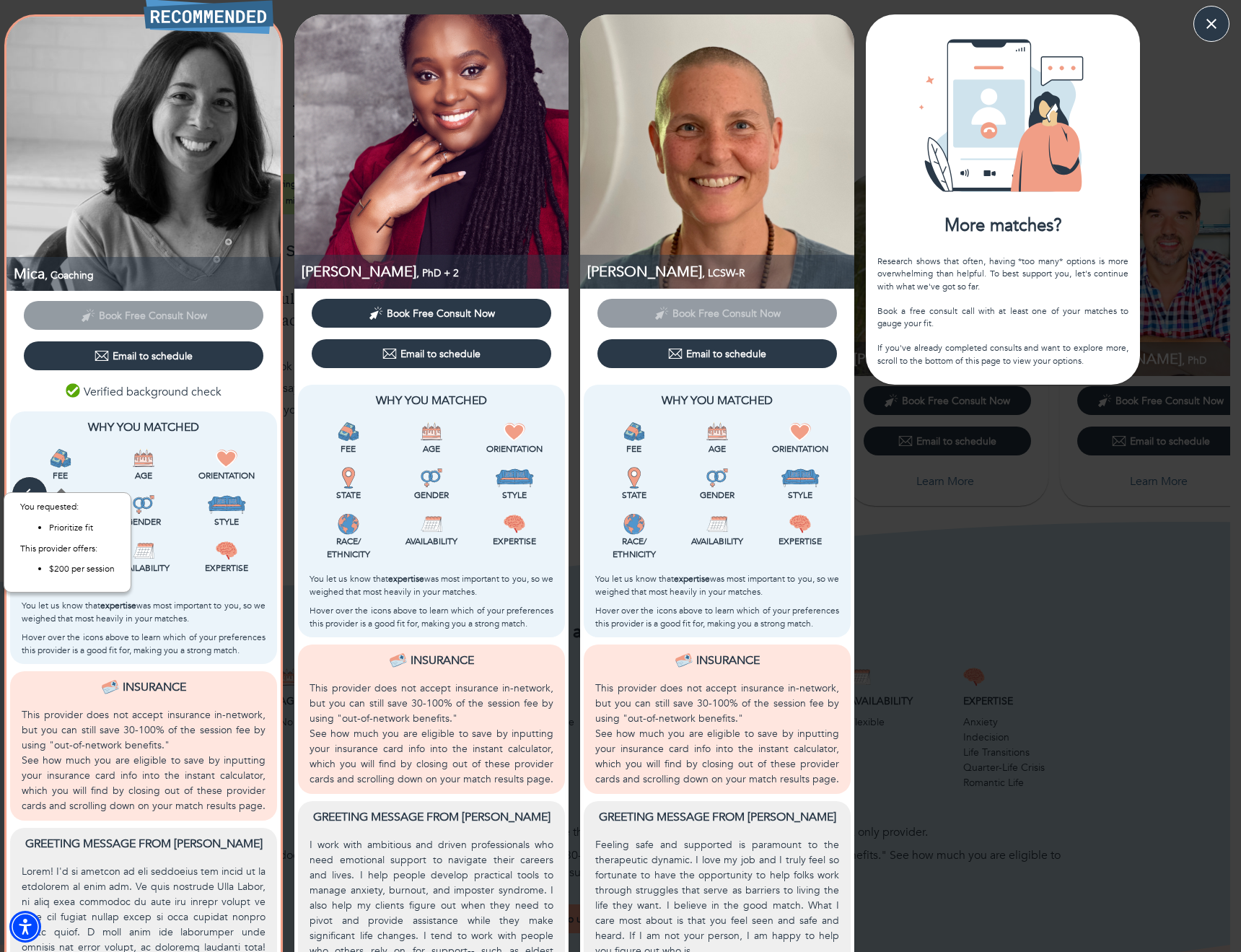
click at [20, 494] on div "You requested: Prioritize fit This provider offers: $200 per session" at bounding box center [67, 542] width 128 height 100
click at [24, 483] on icon "button" at bounding box center [29, 494] width 22 height 22
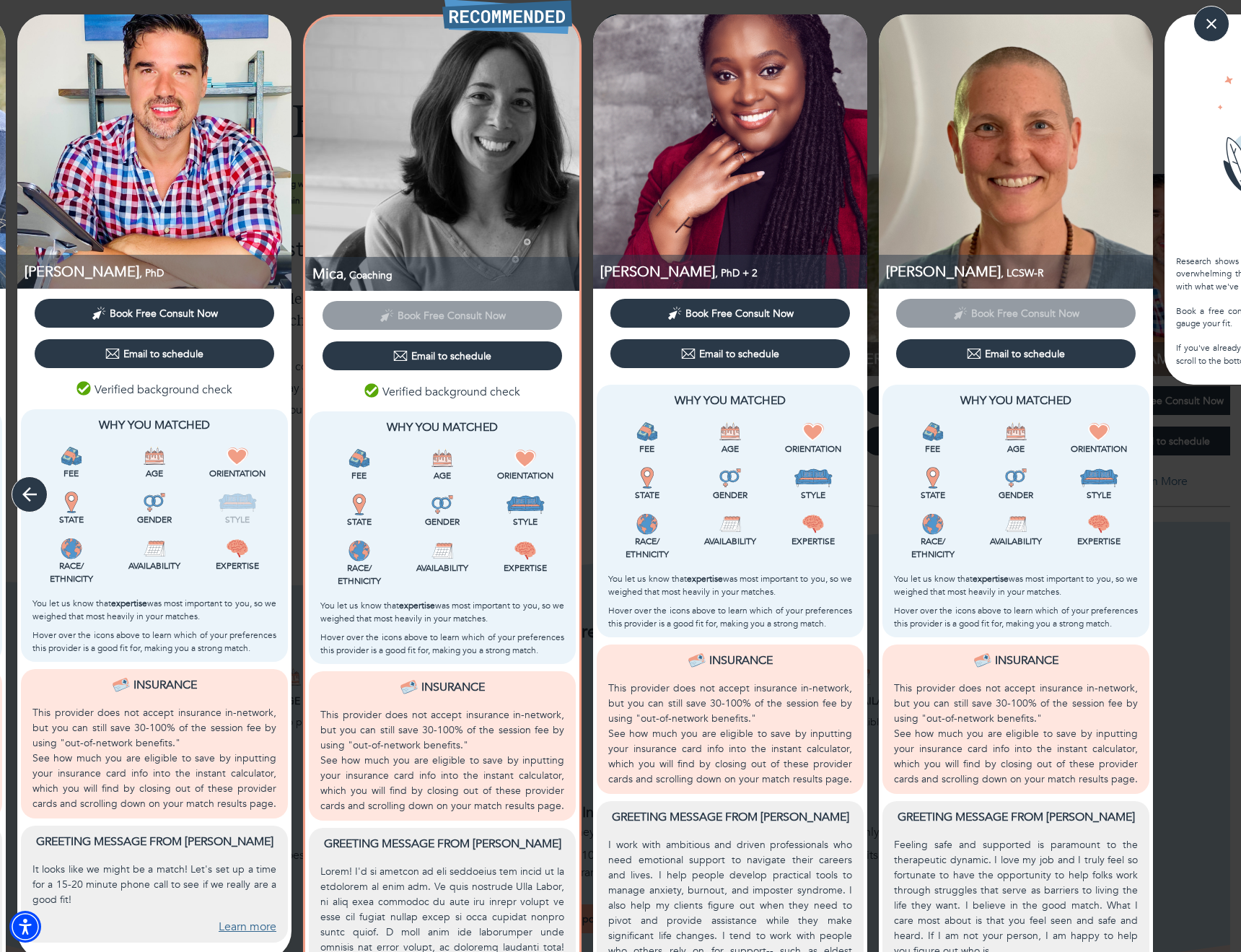
click at [24, 483] on icon "button" at bounding box center [29, 494] width 22 height 22
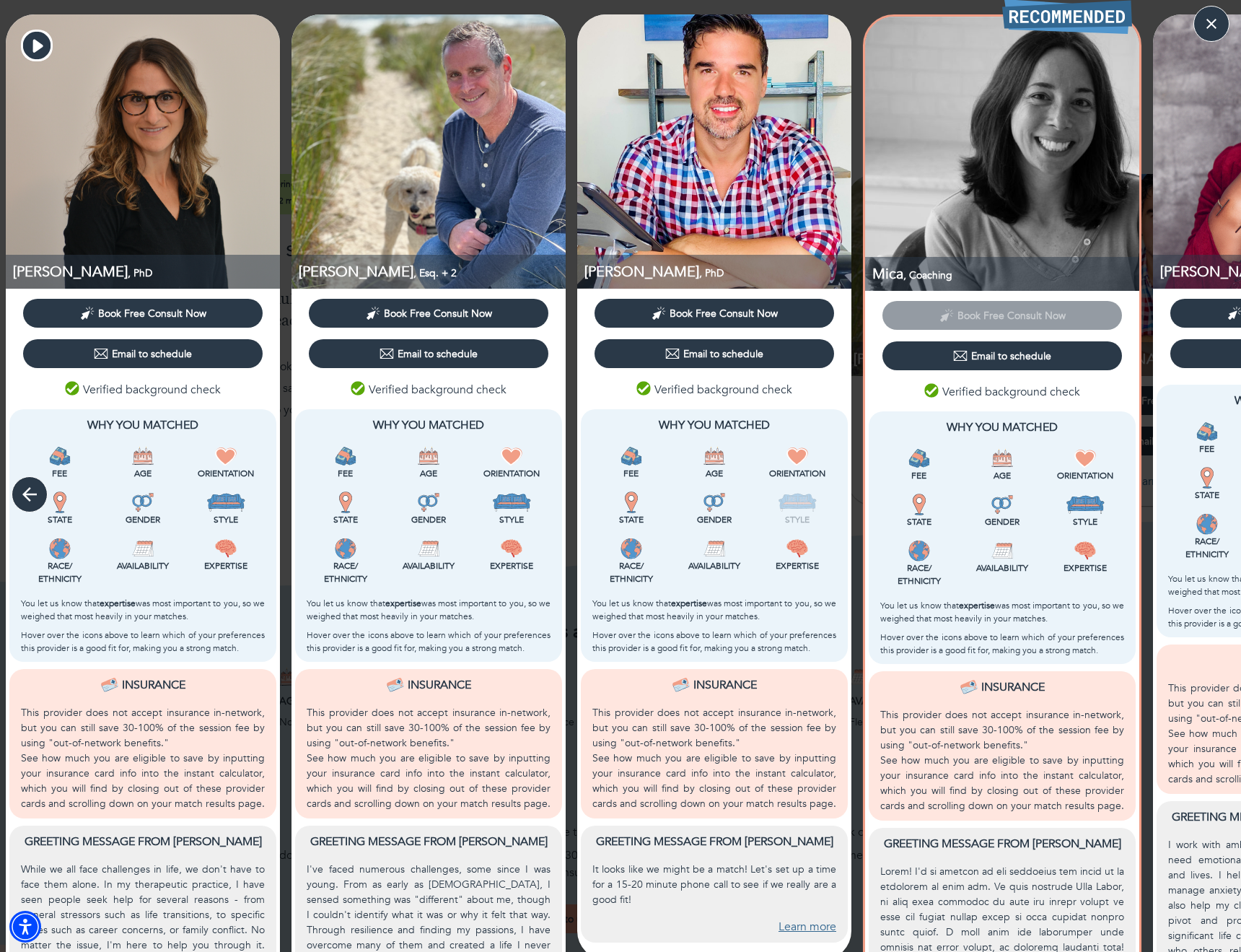
click at [24, 483] on icon "button" at bounding box center [29, 494] width 22 height 22
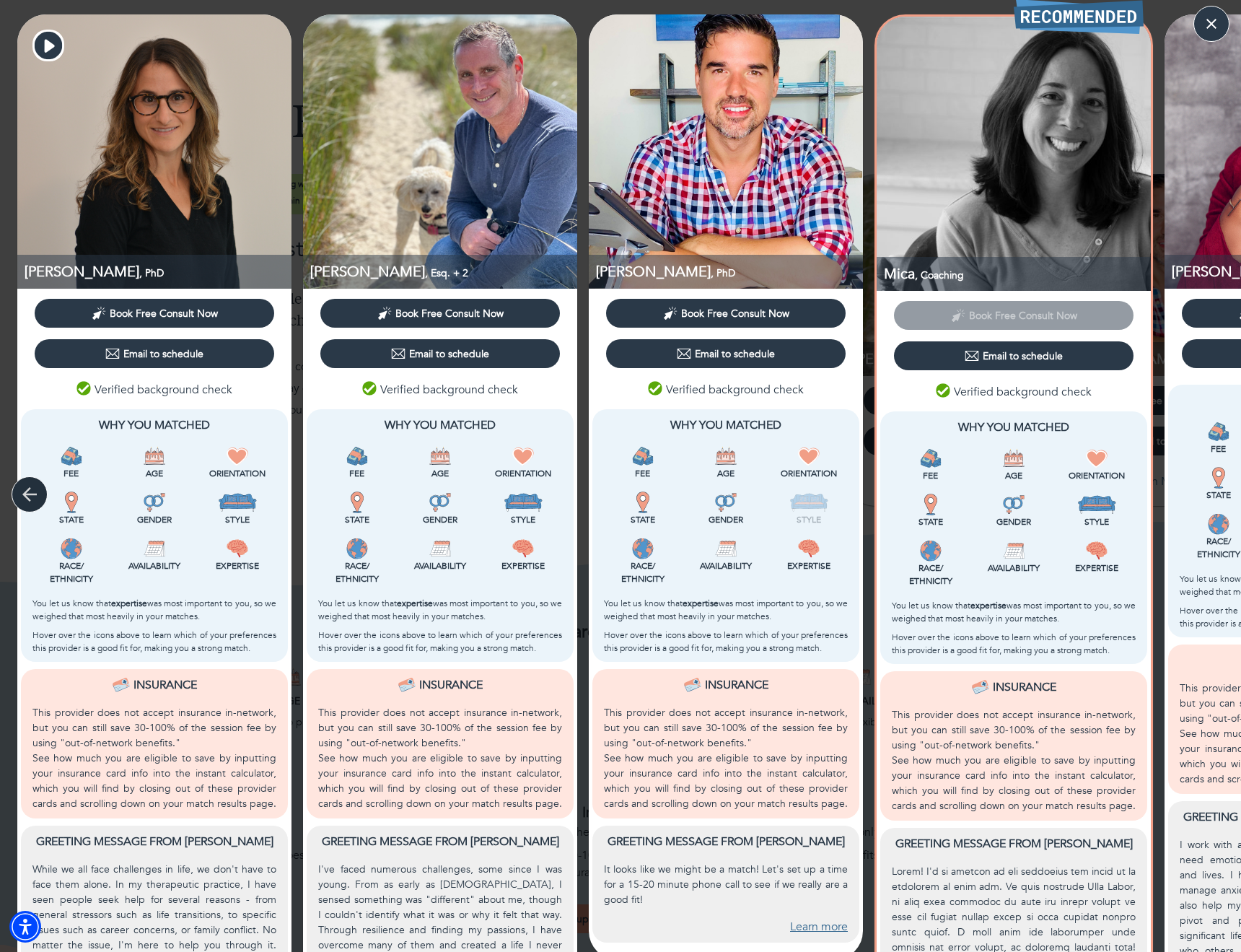
click at [24, 483] on icon "button" at bounding box center [29, 494] width 22 height 22
